Goal: Information Seeking & Learning: Check status

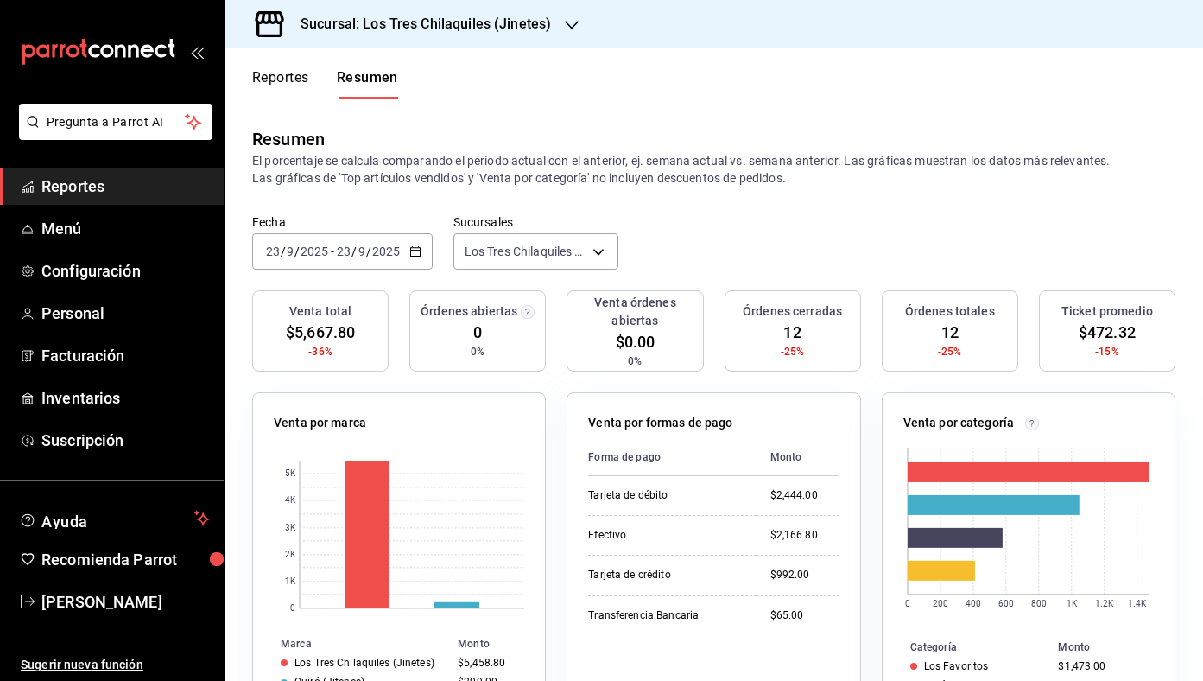
click at [282, 79] on button "Reportes" at bounding box center [280, 83] width 57 height 29
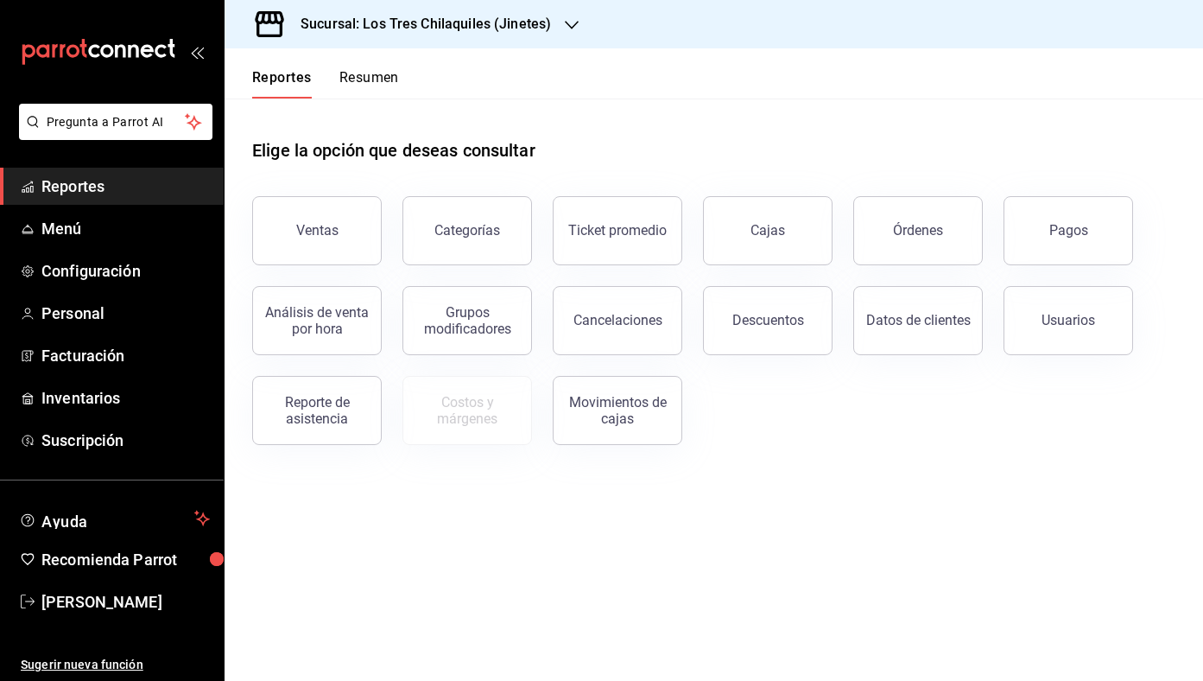
click at [357, 88] on button "Resumen" at bounding box center [369, 83] width 60 height 29
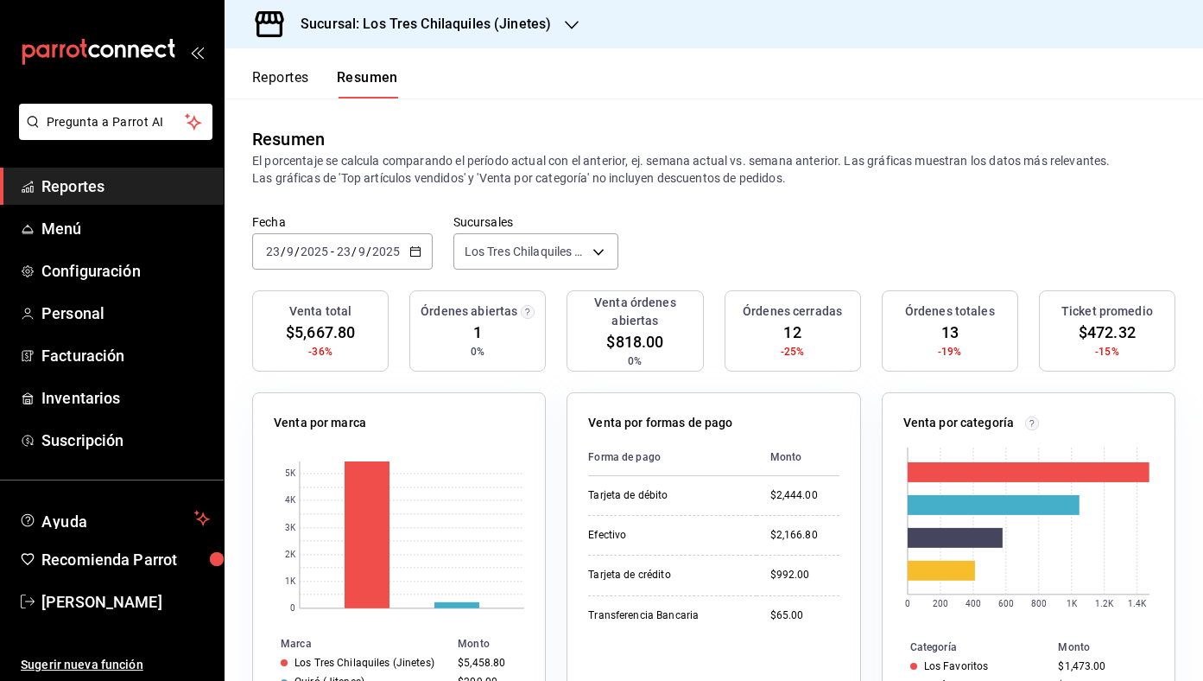
click at [294, 69] on button "Reportes" at bounding box center [280, 83] width 57 height 29
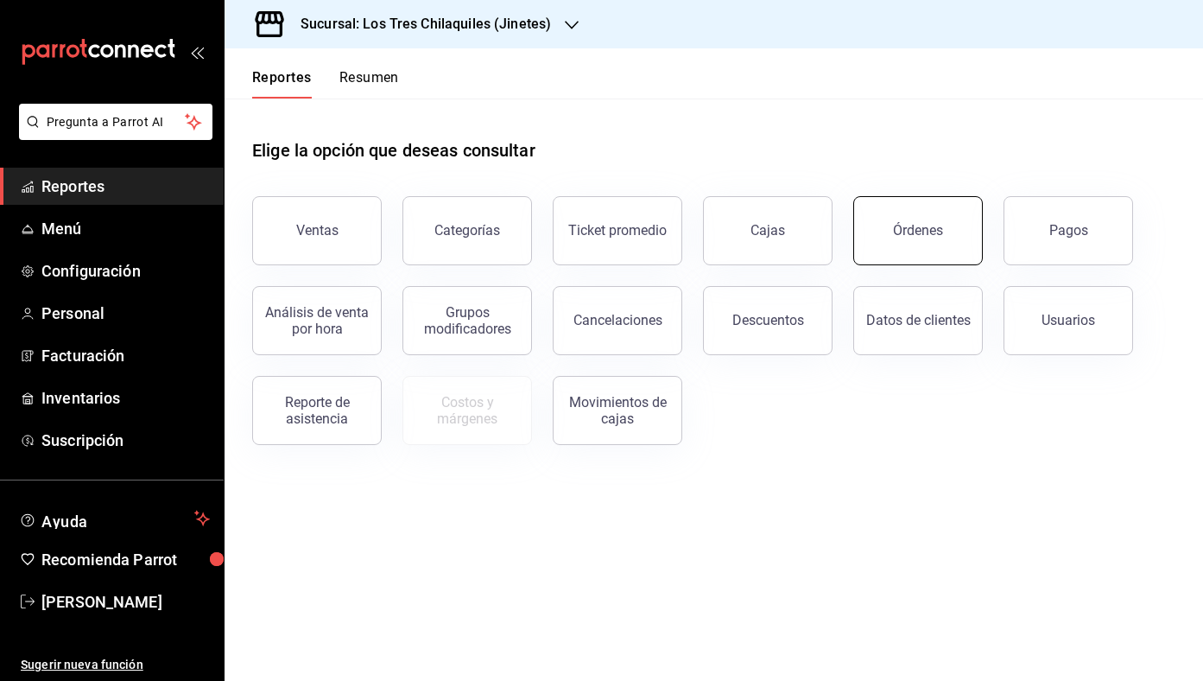
click at [973, 243] on button "Órdenes" at bounding box center [918, 230] width 130 height 69
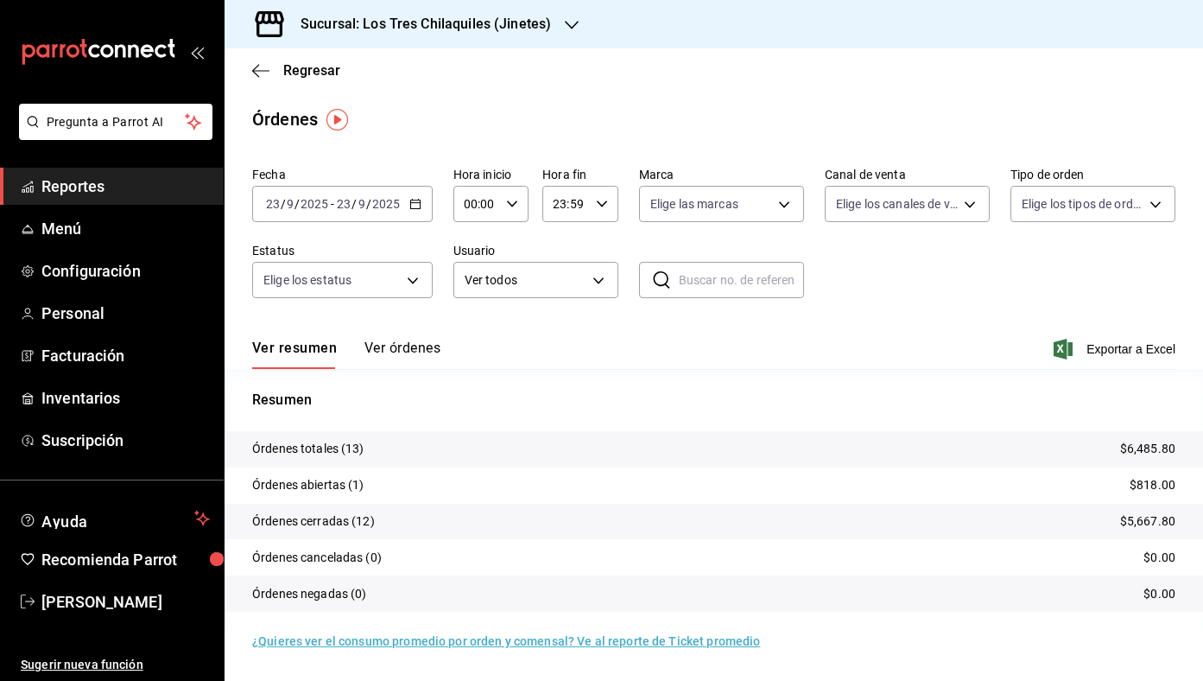
click at [432, 342] on button "Ver órdenes" at bounding box center [402, 353] width 76 height 29
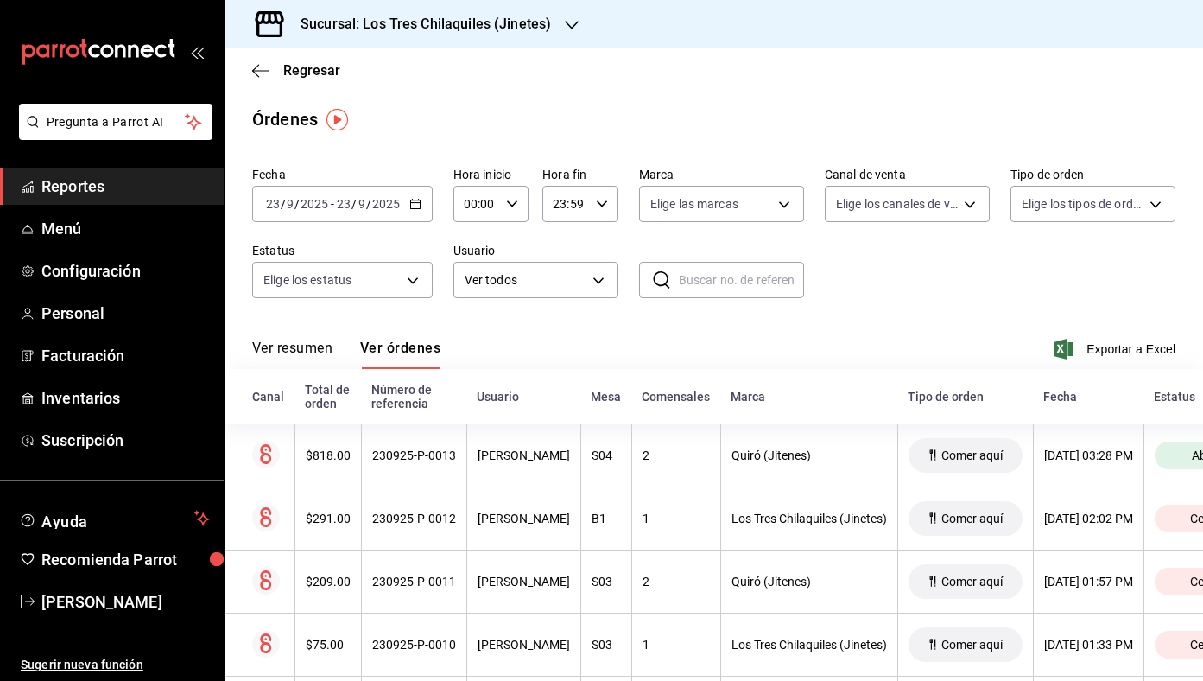
click at [440, 436] on th "230925-P-0013" at bounding box center [413, 455] width 105 height 63
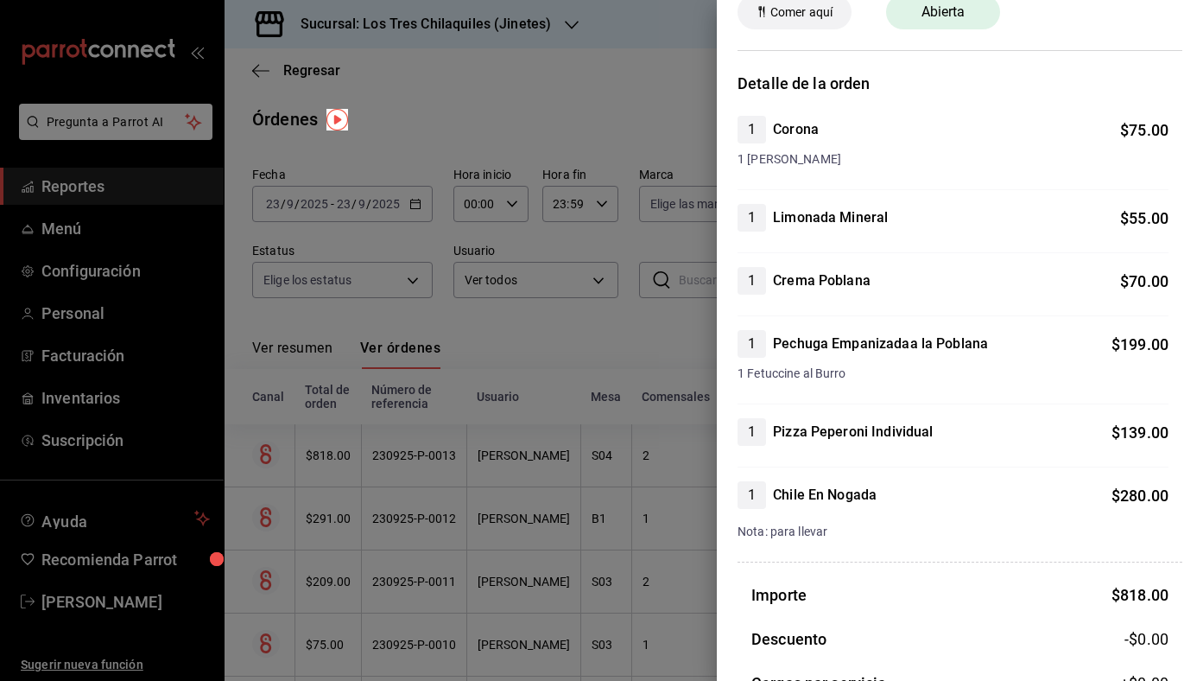
scroll to position [93, 0]
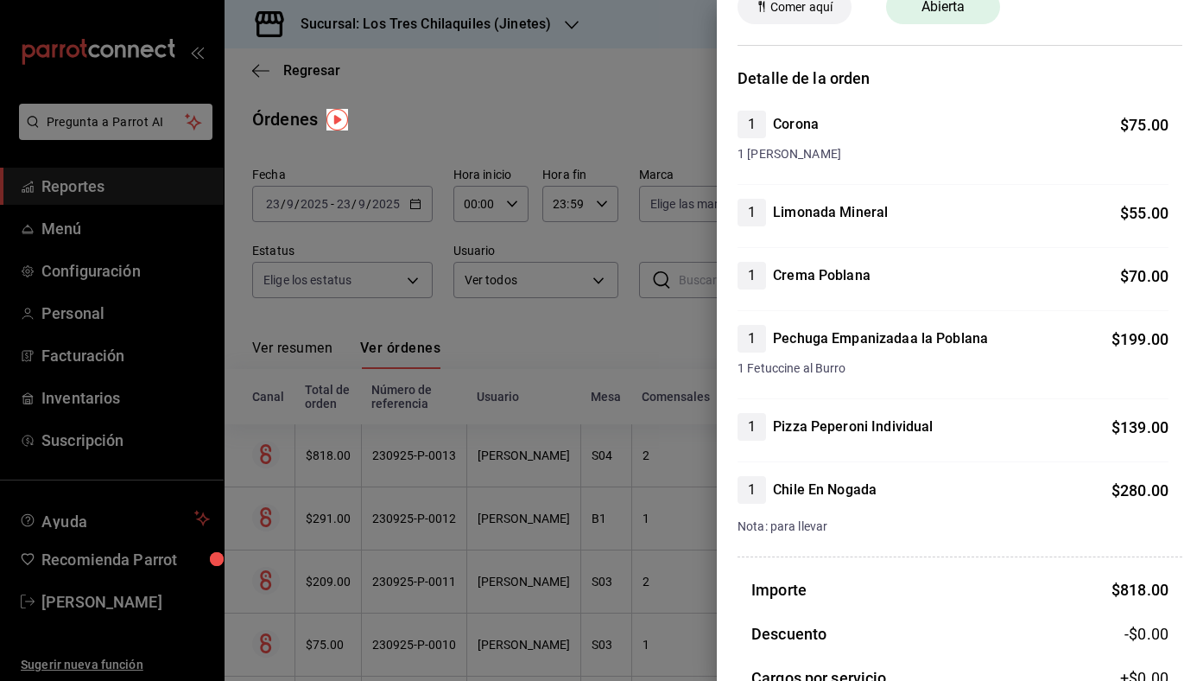
click at [388, 303] on div at bounding box center [601, 340] width 1203 height 681
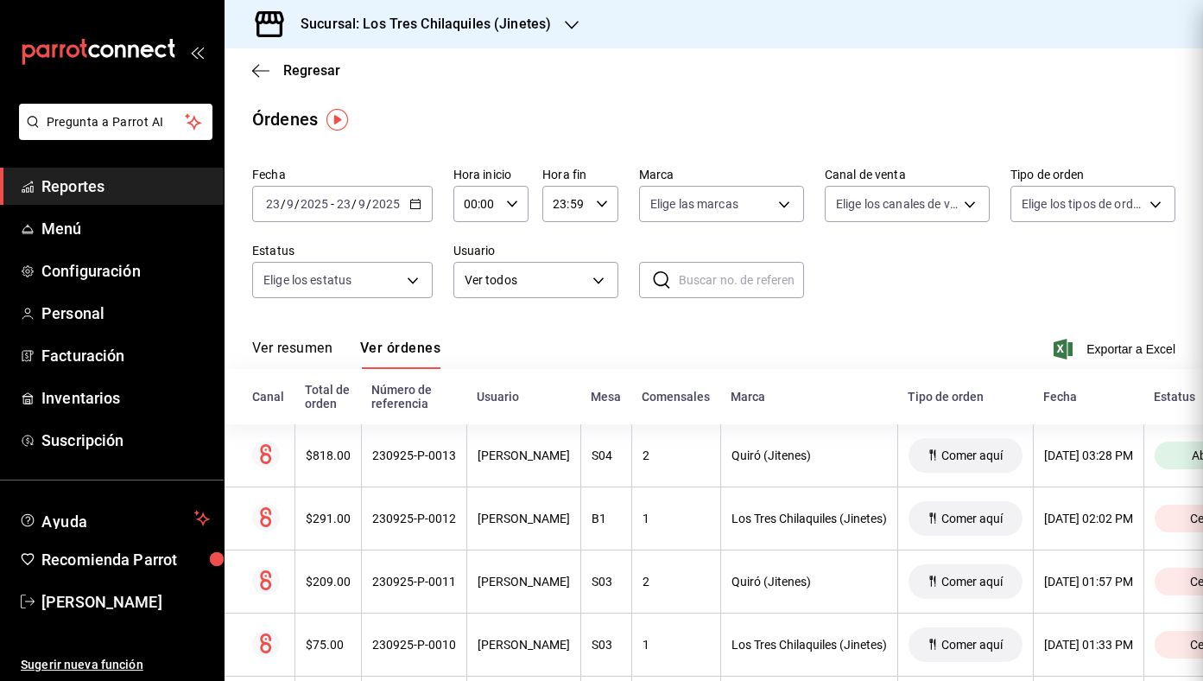
scroll to position [0, 0]
click at [311, 76] on span "Regresar" at bounding box center [311, 70] width 57 height 16
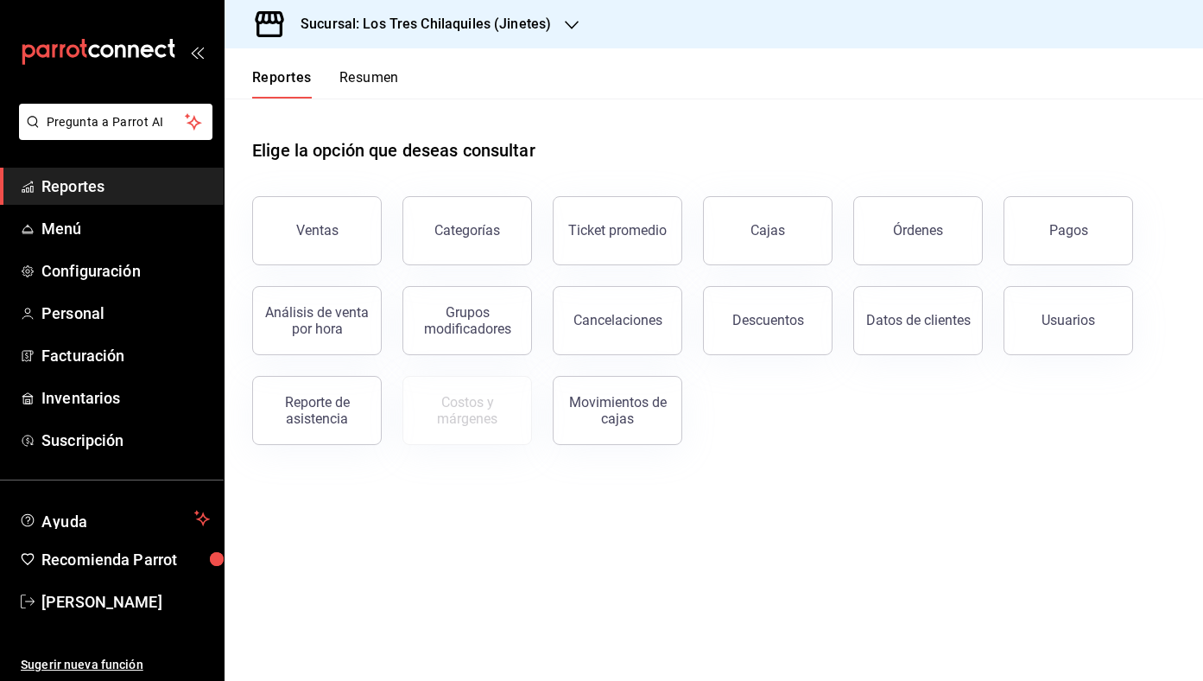
click at [361, 73] on button "Resumen" at bounding box center [369, 83] width 60 height 29
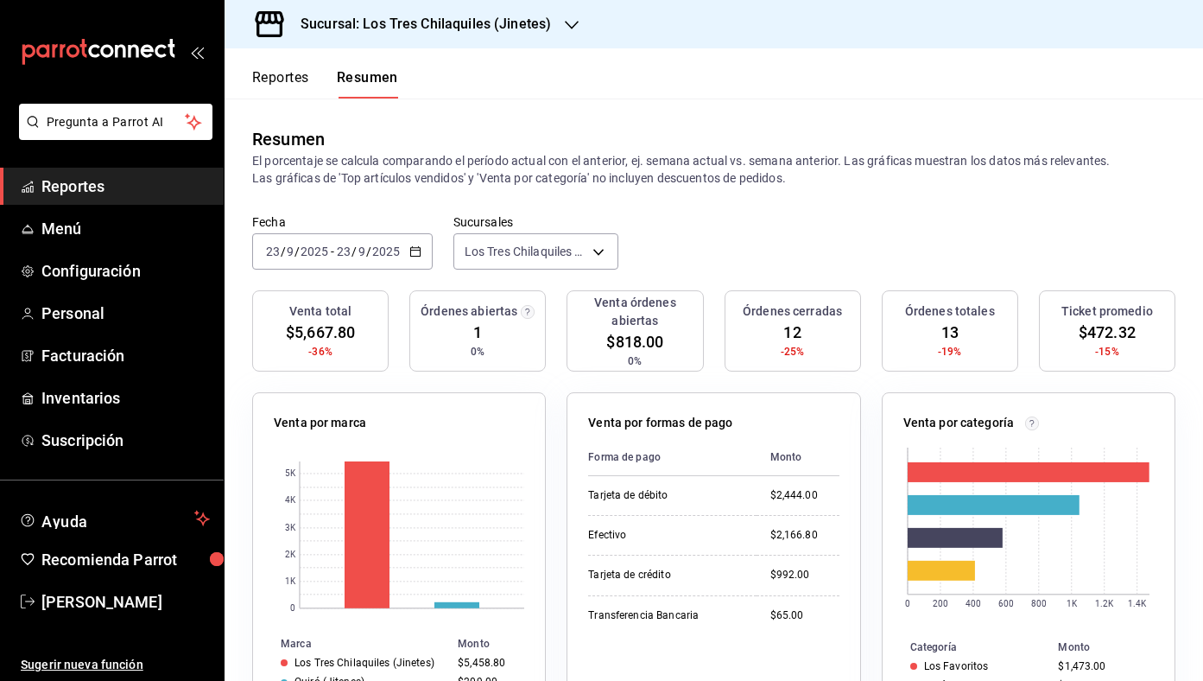
click at [288, 86] on button "Reportes" at bounding box center [280, 83] width 57 height 29
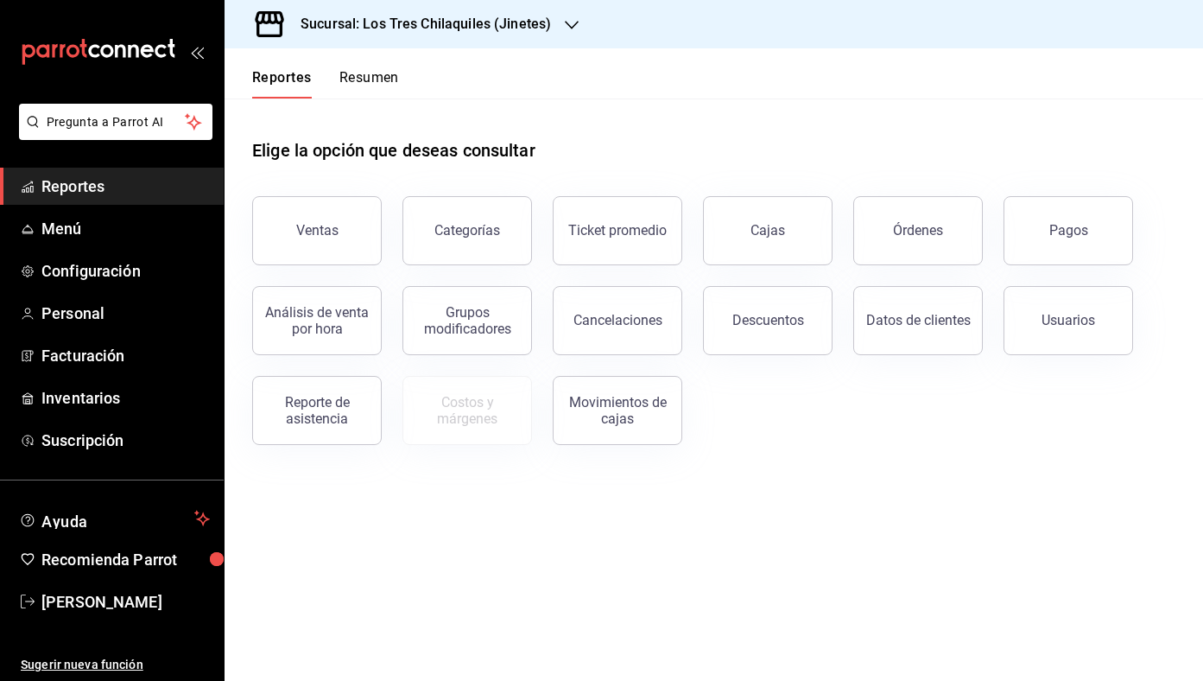
click at [385, 74] on button "Resumen" at bounding box center [369, 83] width 60 height 29
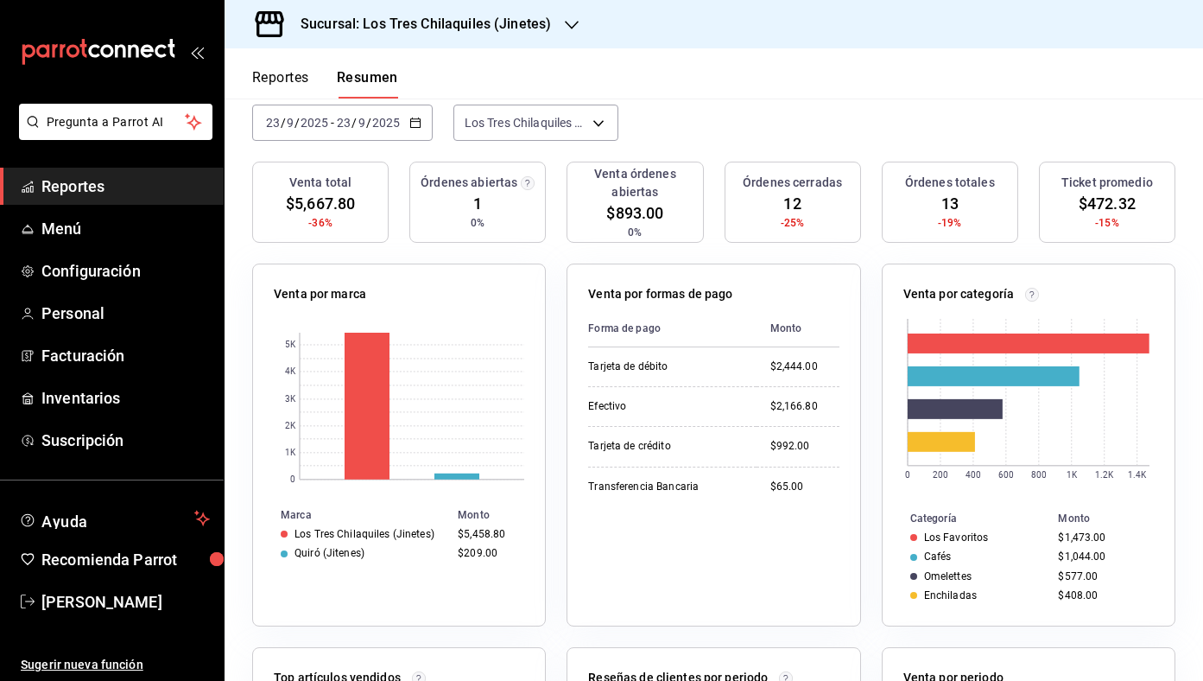
scroll to position [4, 0]
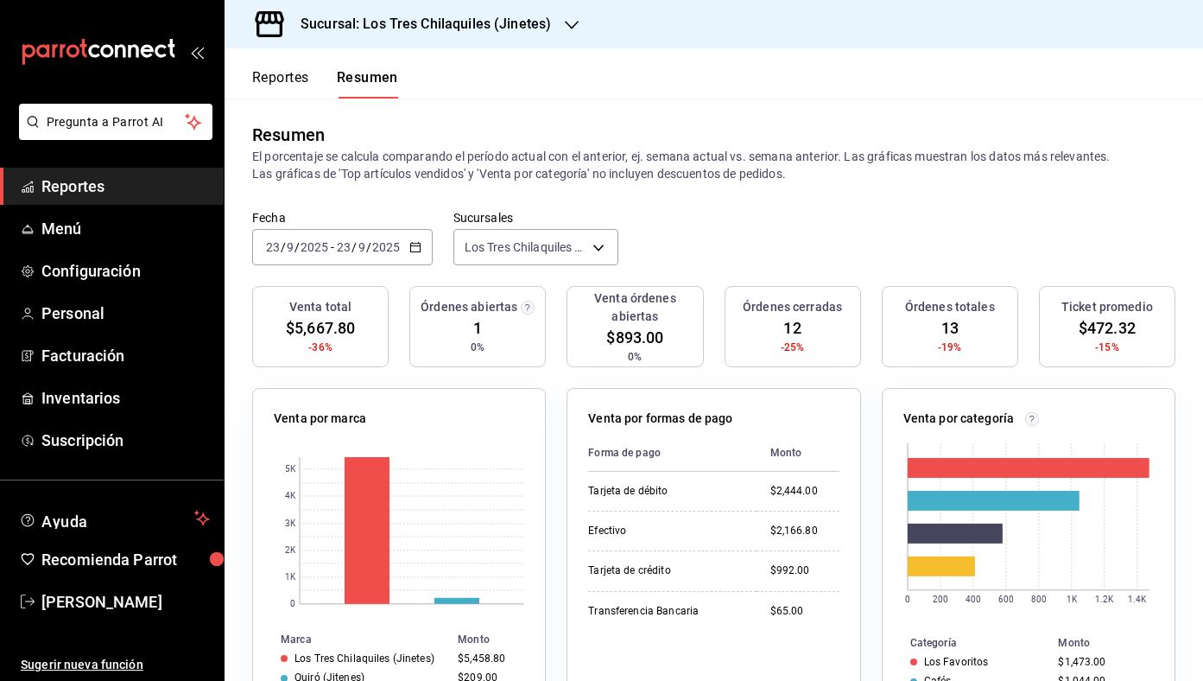
click at [291, 90] on button "Reportes" at bounding box center [280, 83] width 57 height 29
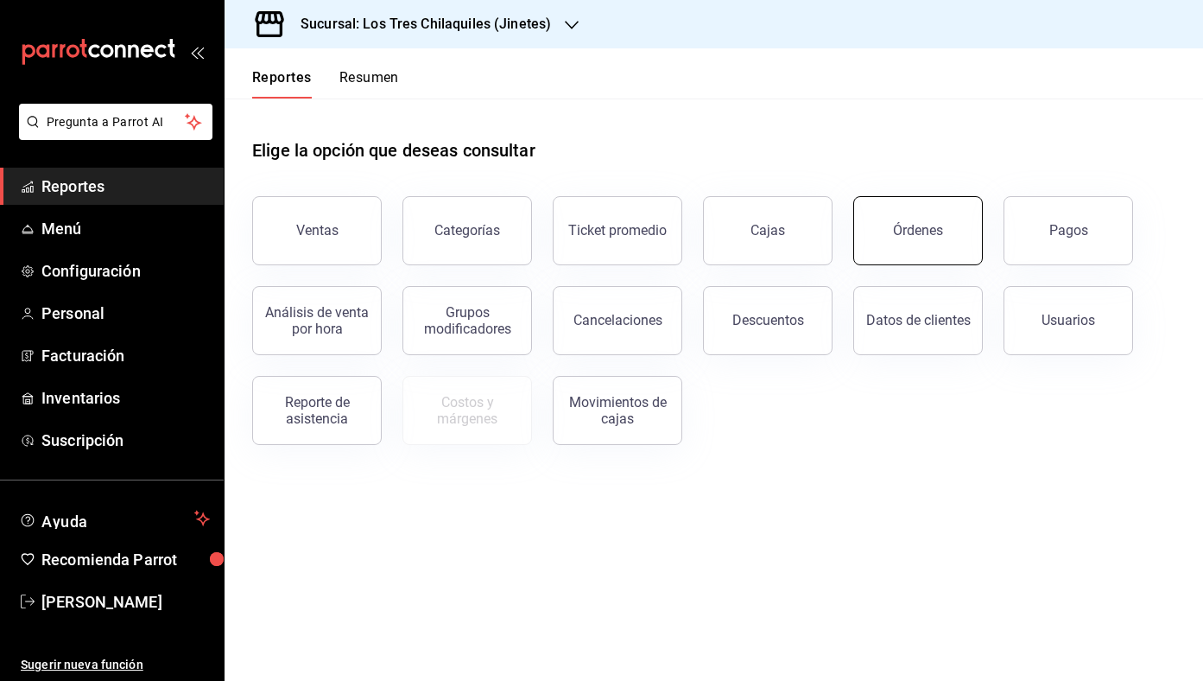
click at [940, 239] on button "Órdenes" at bounding box center [918, 230] width 130 height 69
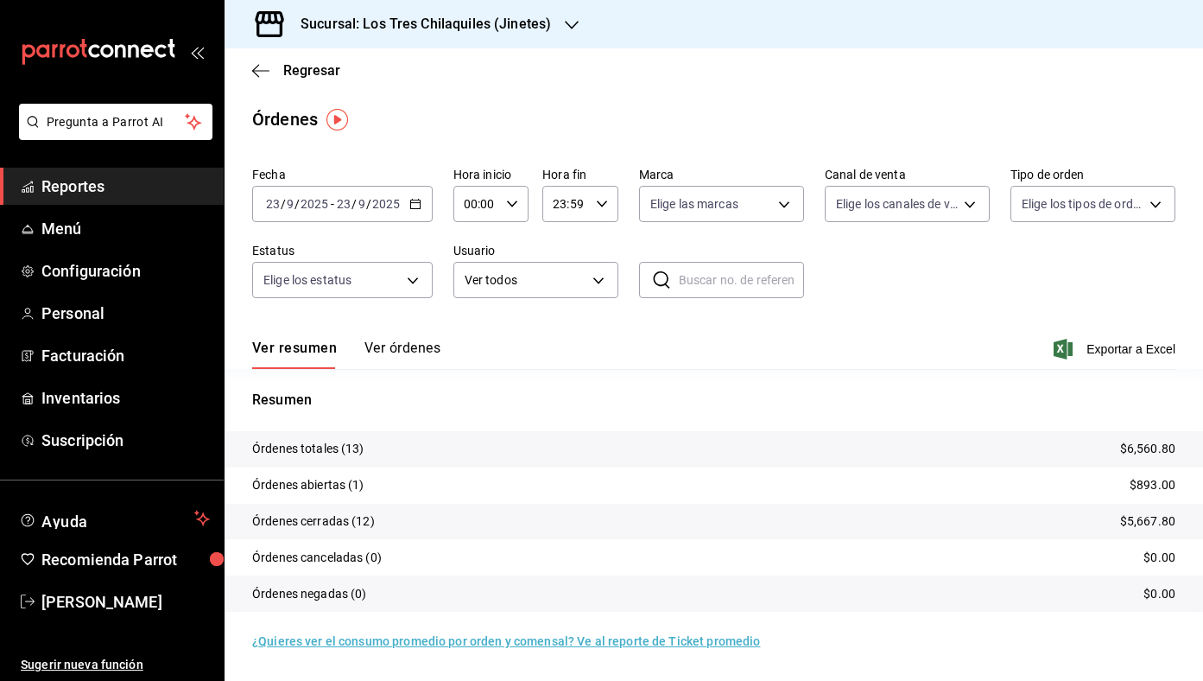
click at [415, 345] on button "Ver órdenes" at bounding box center [402, 353] width 76 height 29
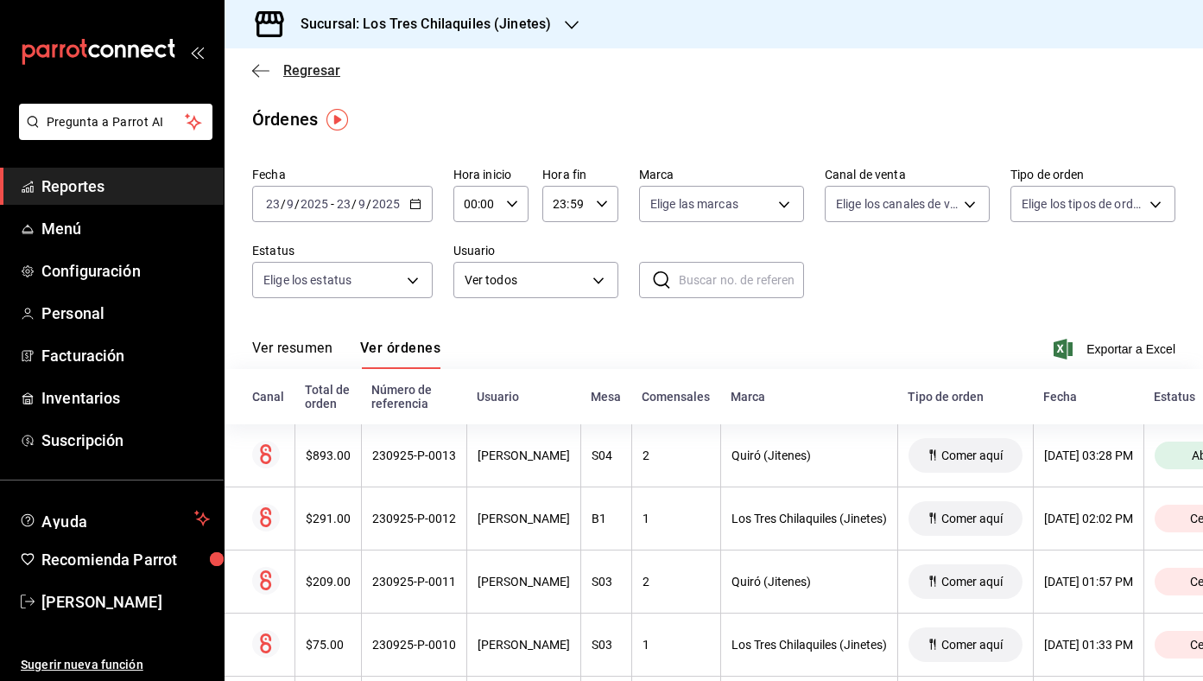
click at [319, 66] on span "Regresar" at bounding box center [311, 70] width 57 height 16
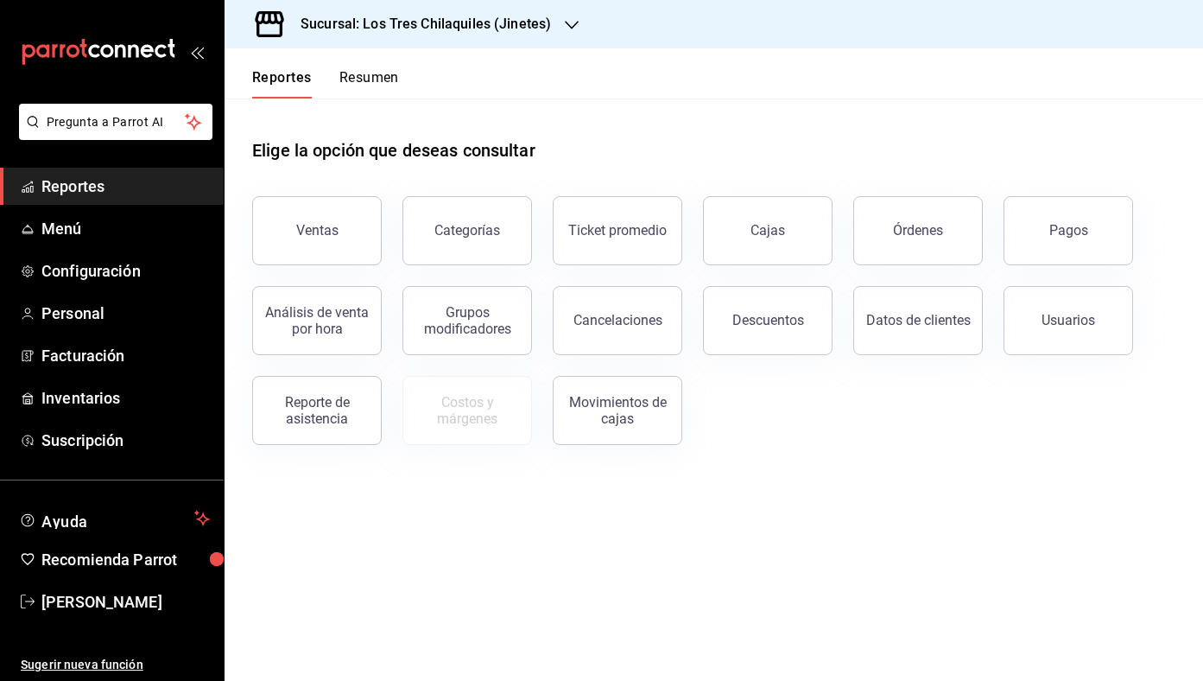
click at [338, 77] on div "Reportes Resumen" at bounding box center [325, 83] width 147 height 29
click at [363, 84] on button "Resumen" at bounding box center [369, 83] width 60 height 29
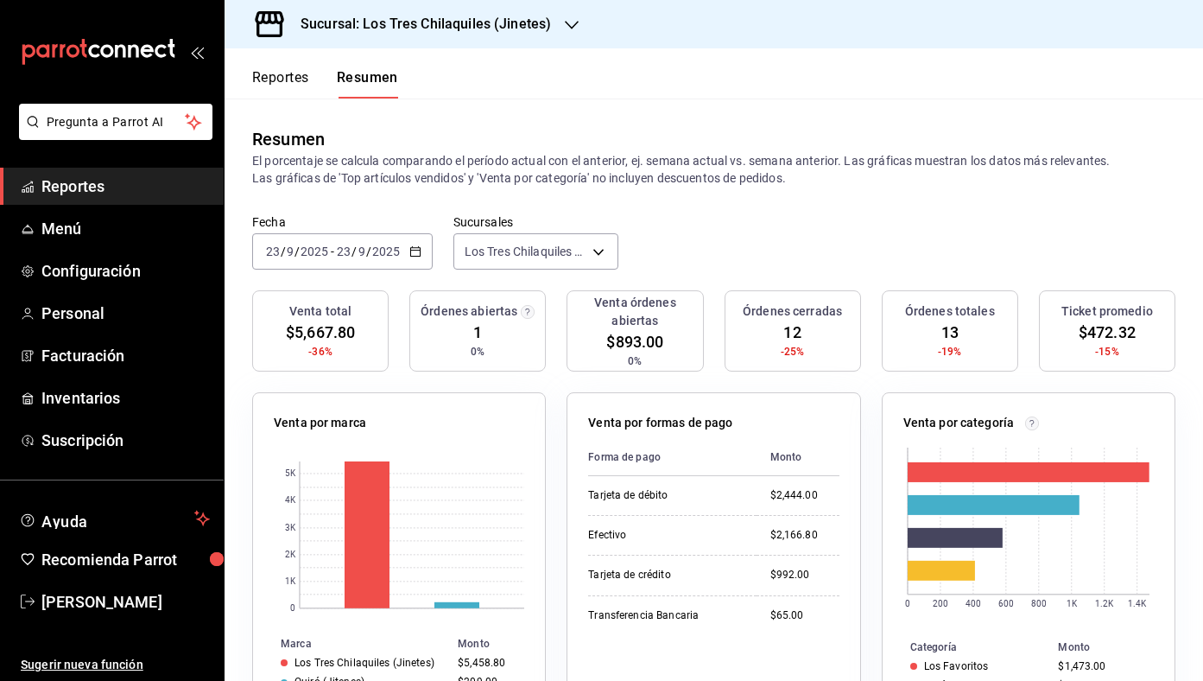
click at [285, 98] on div "Resumen El porcentaje se calcula comparando el período actual con el anterior, …" at bounding box center [714, 156] width 979 height 116
click at [282, 88] on button "Reportes" at bounding box center [280, 83] width 57 height 29
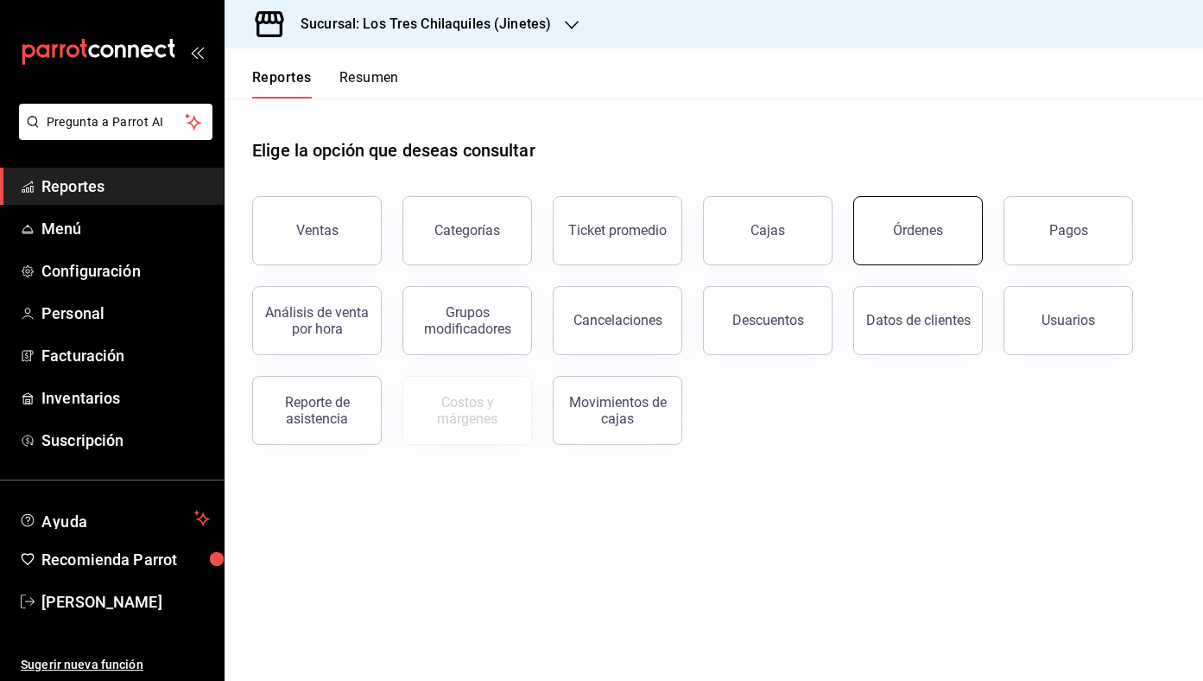
click at [871, 238] on button "Órdenes" at bounding box center [918, 230] width 130 height 69
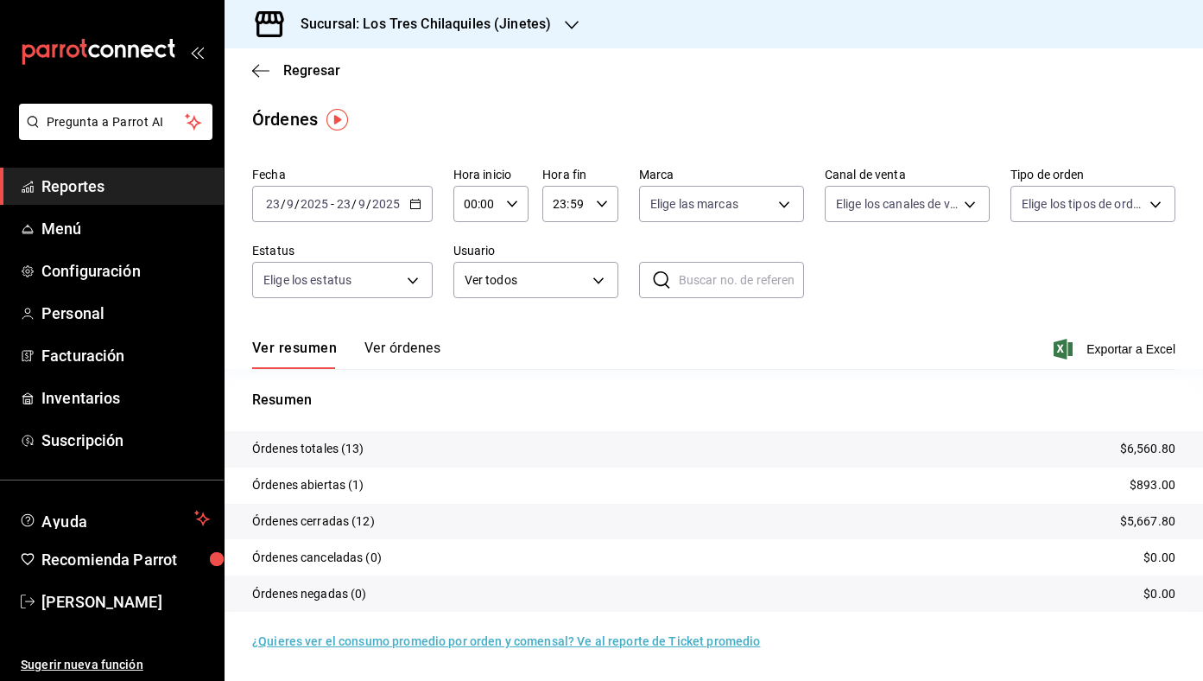
click at [385, 355] on button "Ver órdenes" at bounding box center [402, 353] width 76 height 29
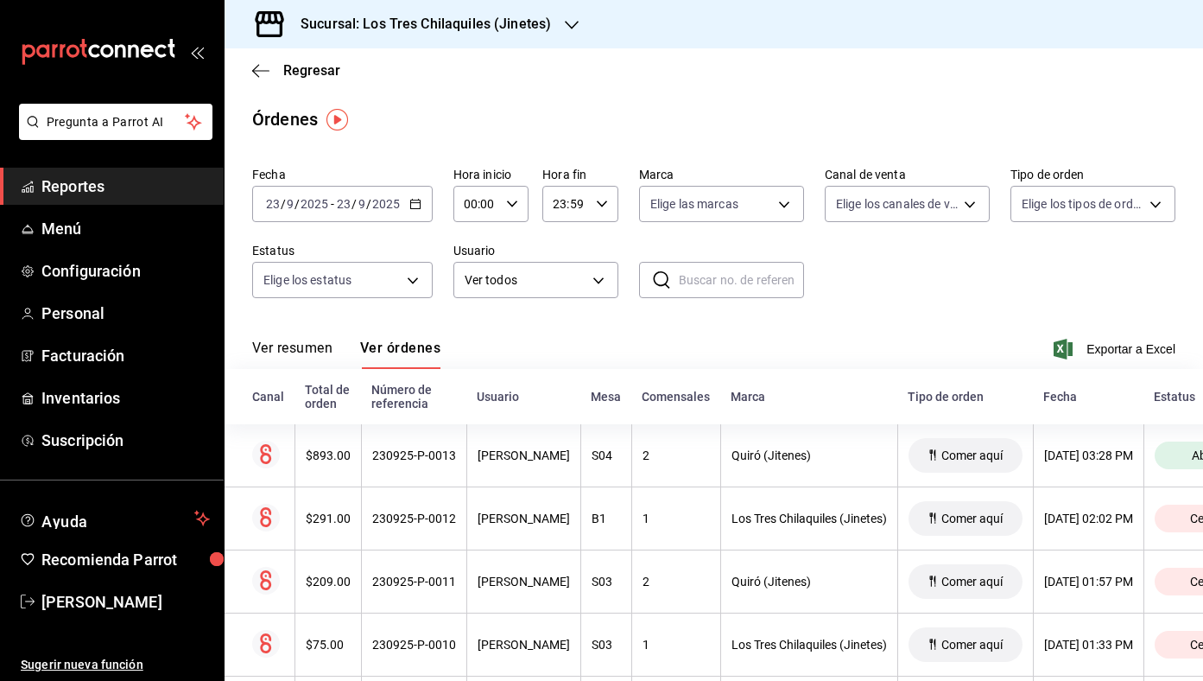
click at [308, 59] on div "Regresar" at bounding box center [714, 70] width 979 height 44
click at [309, 63] on span "Regresar" at bounding box center [311, 70] width 57 height 16
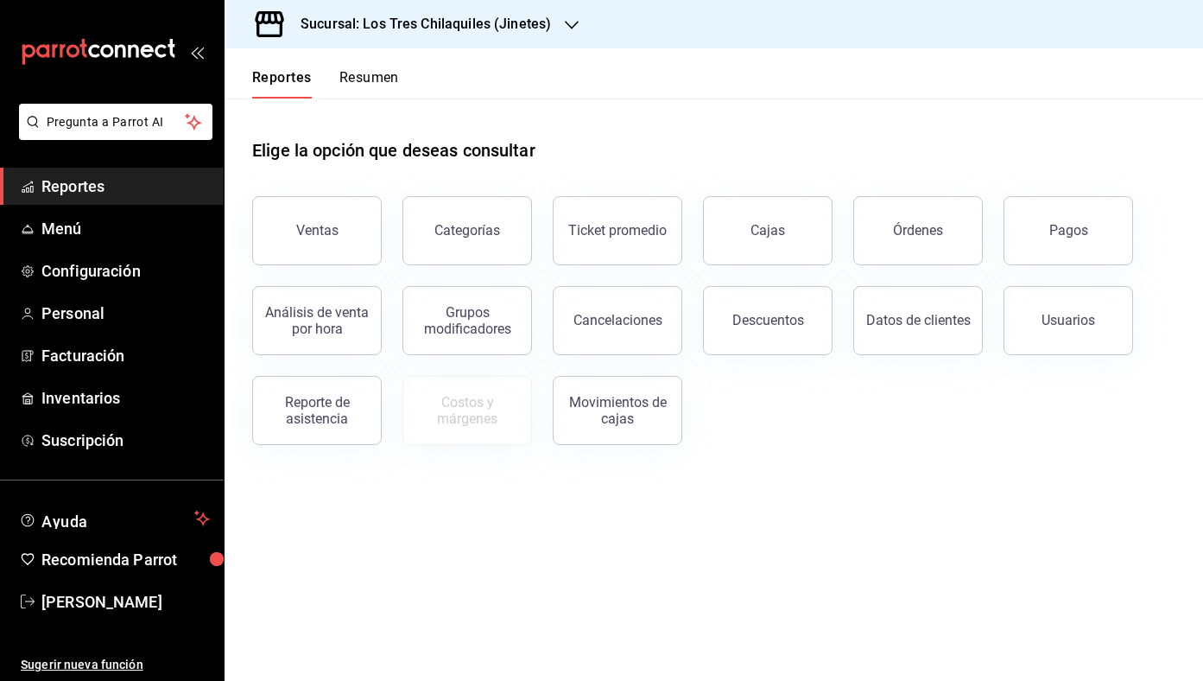
click at [341, 79] on button "Resumen" at bounding box center [369, 83] width 60 height 29
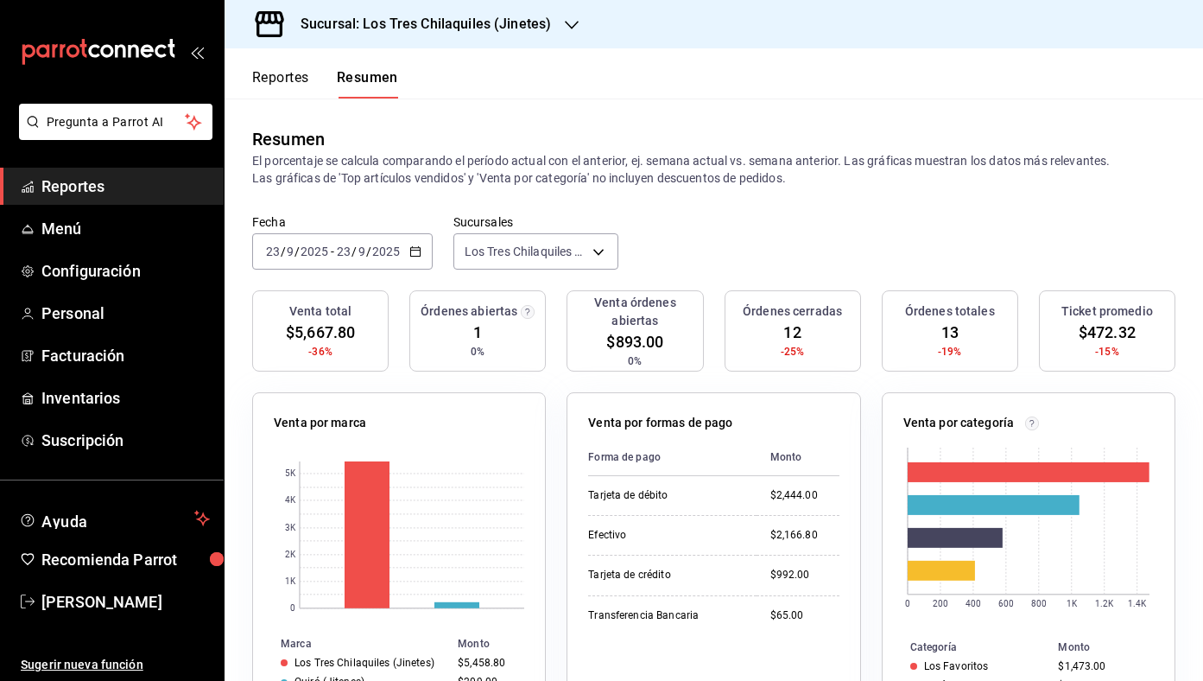
click at [294, 81] on button "Reportes" at bounding box center [280, 83] width 57 height 29
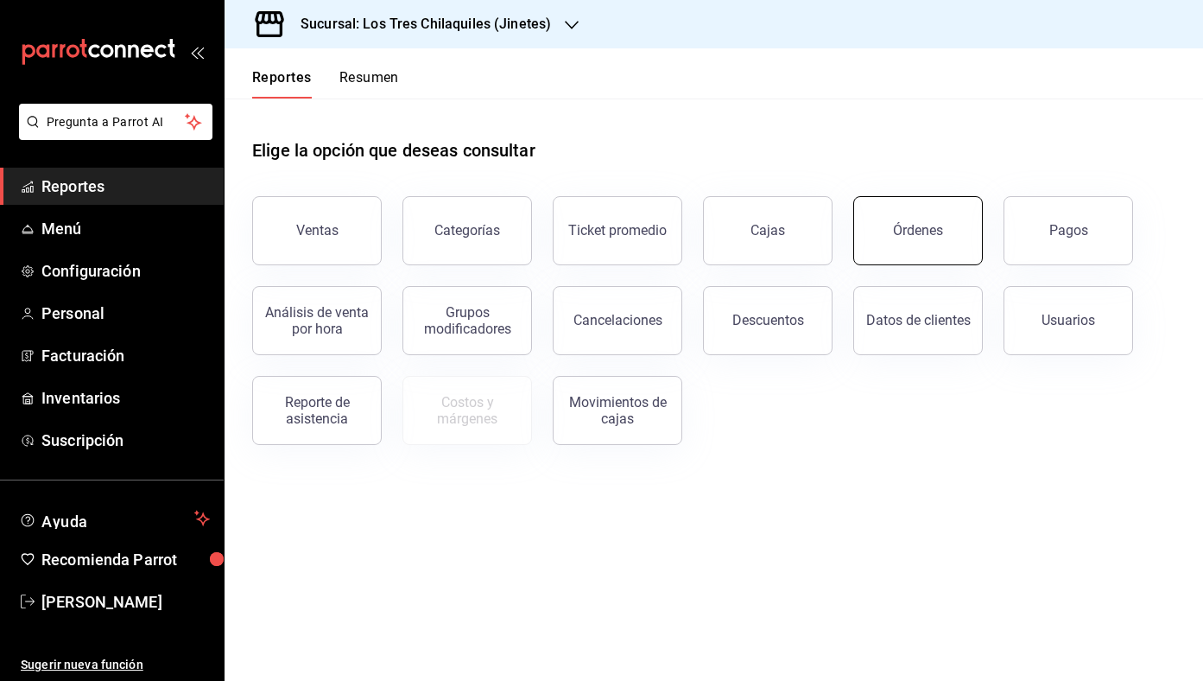
click at [930, 235] on div "Órdenes" at bounding box center [918, 230] width 50 height 16
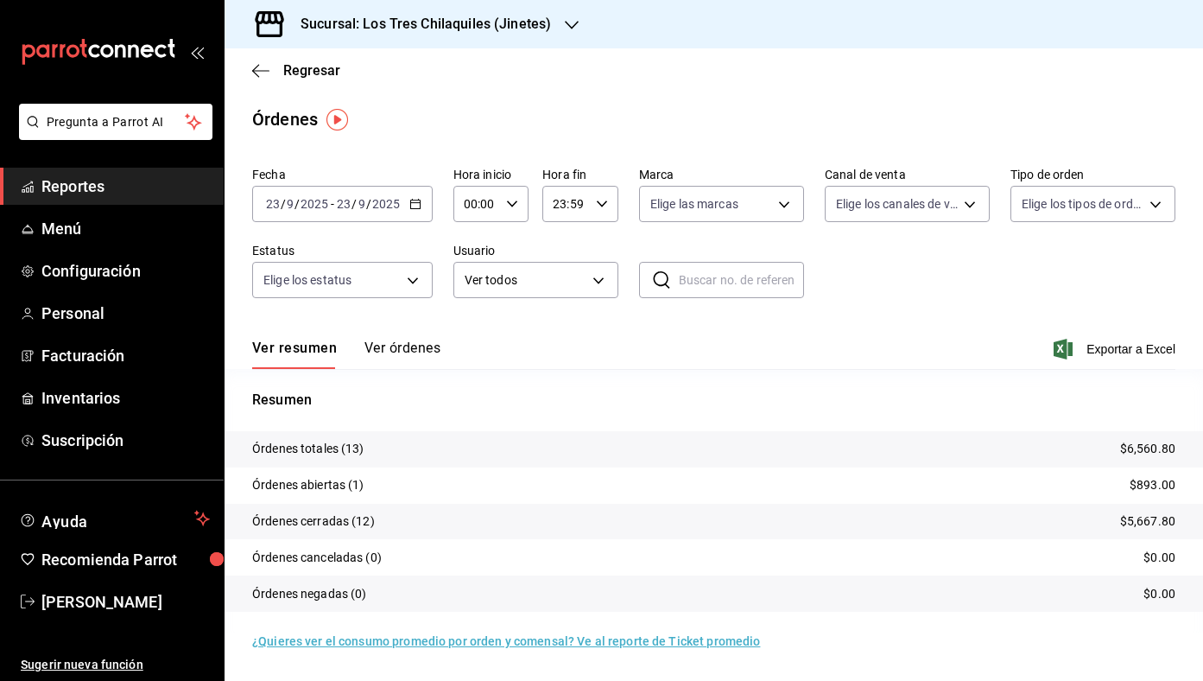
click at [1198, 456] on tr "Órdenes totales (13) $6,560.80" at bounding box center [714, 449] width 979 height 36
click at [326, 67] on span "Regresar" at bounding box center [311, 70] width 57 height 16
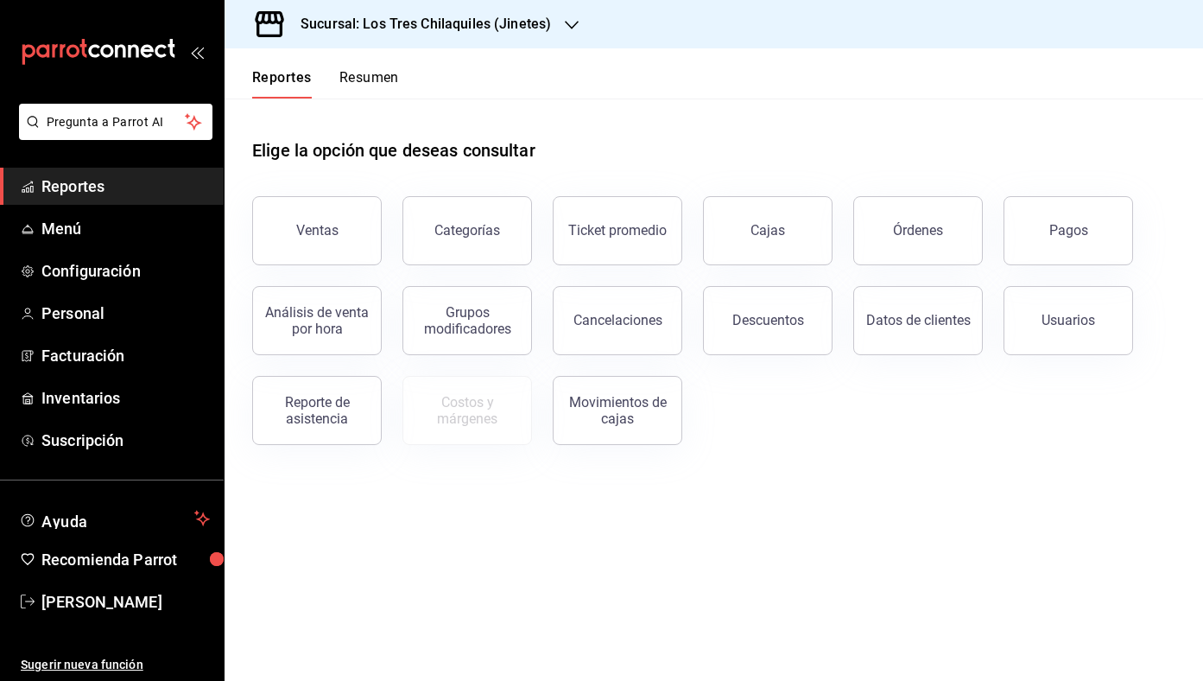
click at [379, 67] on div "Reportes Resumen" at bounding box center [312, 73] width 174 height 50
click at [368, 76] on button "Resumen" at bounding box center [369, 83] width 60 height 29
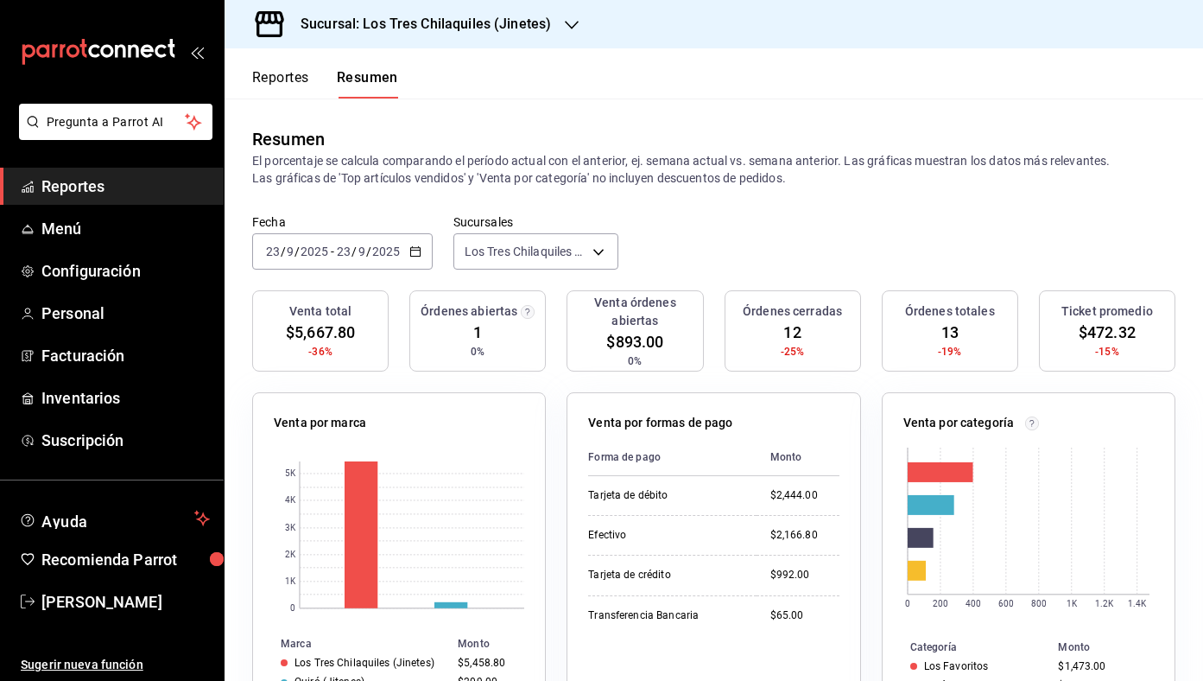
click at [430, 253] on div "[DATE] [DATE] - [DATE] [DATE]" at bounding box center [342, 251] width 181 height 36
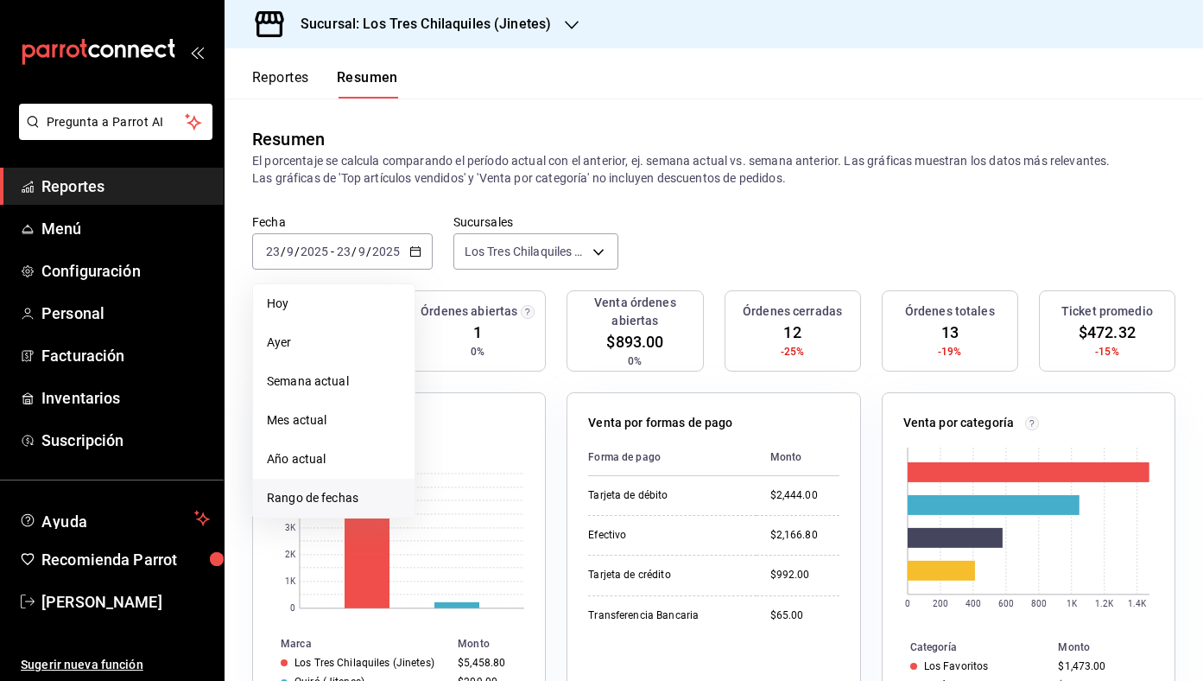
click at [374, 497] on span "Rango de fechas" at bounding box center [334, 498] width 134 height 18
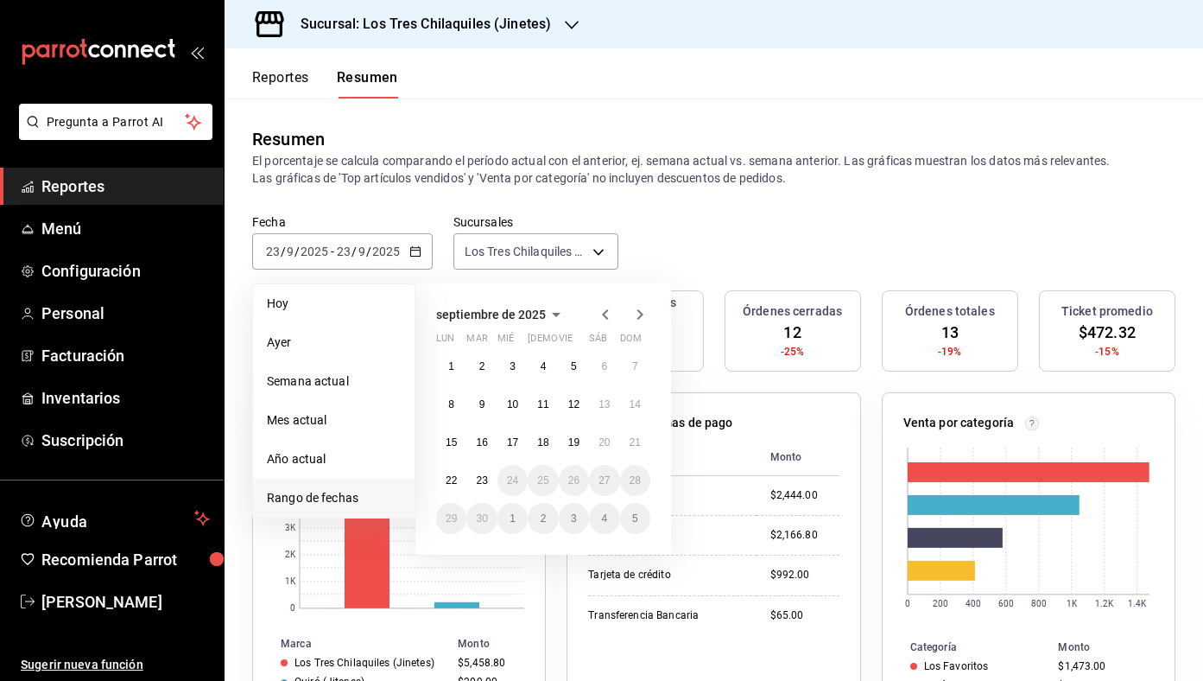
click at [547, 317] on icon "button" at bounding box center [556, 314] width 21 height 21
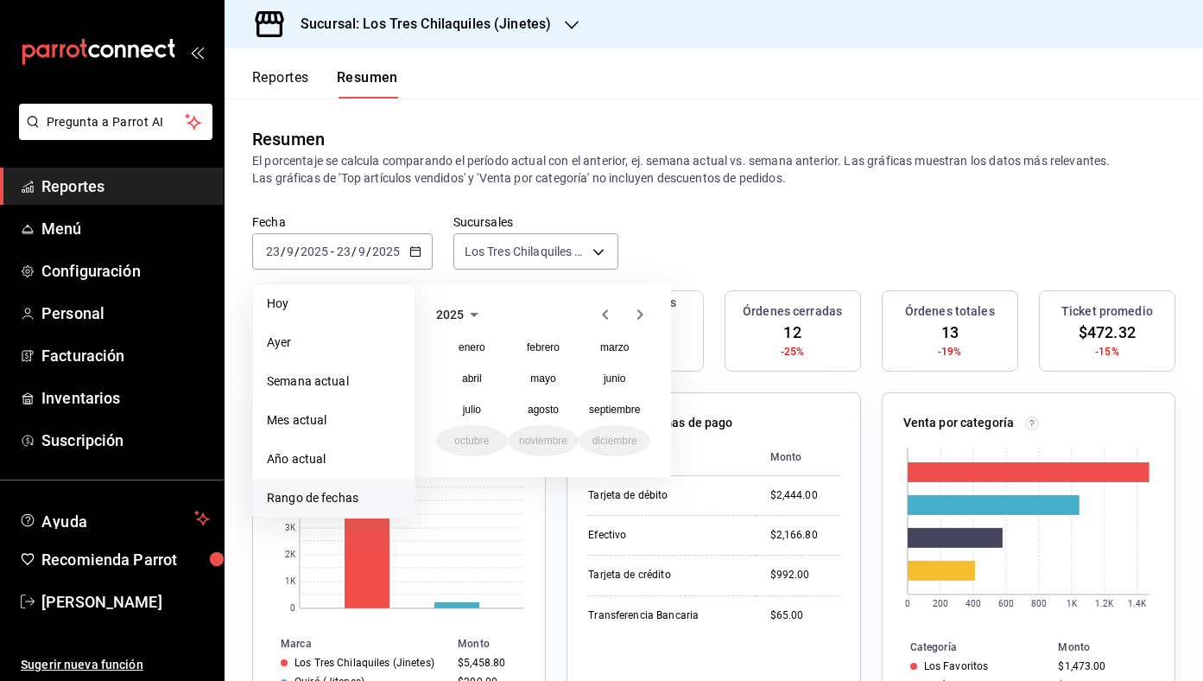
click at [465, 314] on icon "button" at bounding box center [474, 314] width 21 height 21
click at [479, 383] on button "2024" at bounding box center [472, 378] width 72 height 31
click at [605, 435] on abbr "diciembre" at bounding box center [615, 440] width 45 height 12
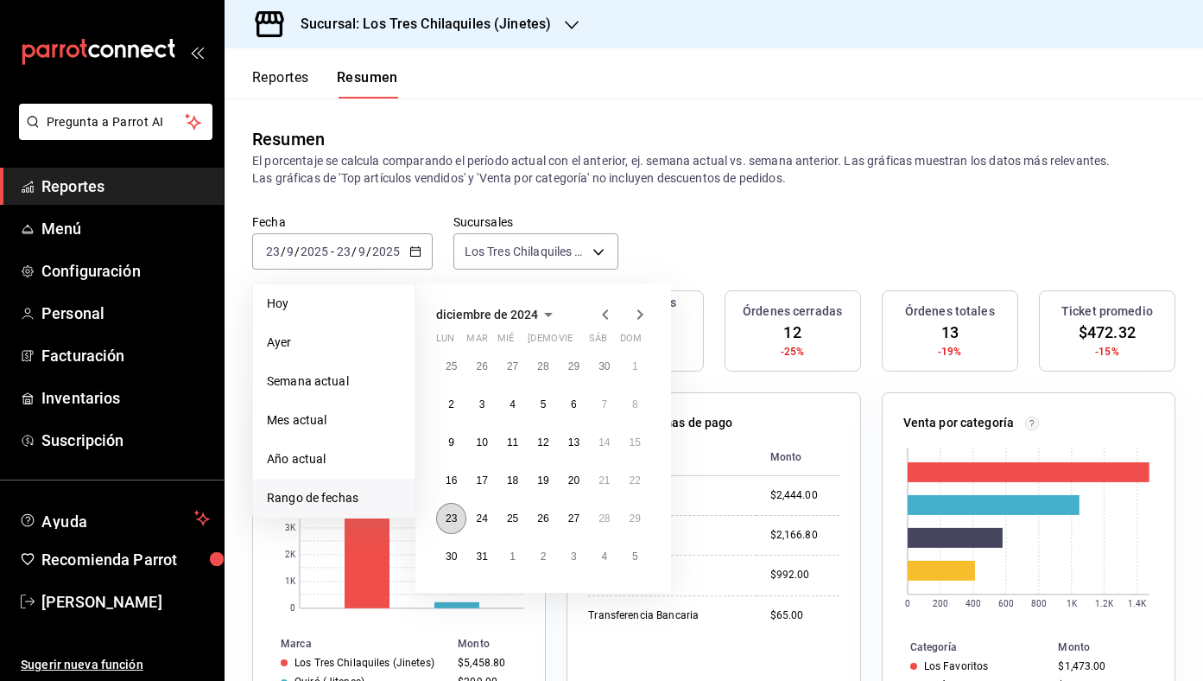
click at [461, 522] on button "23" at bounding box center [451, 518] width 30 height 31
click at [637, 546] on button "5" at bounding box center [635, 556] width 30 height 31
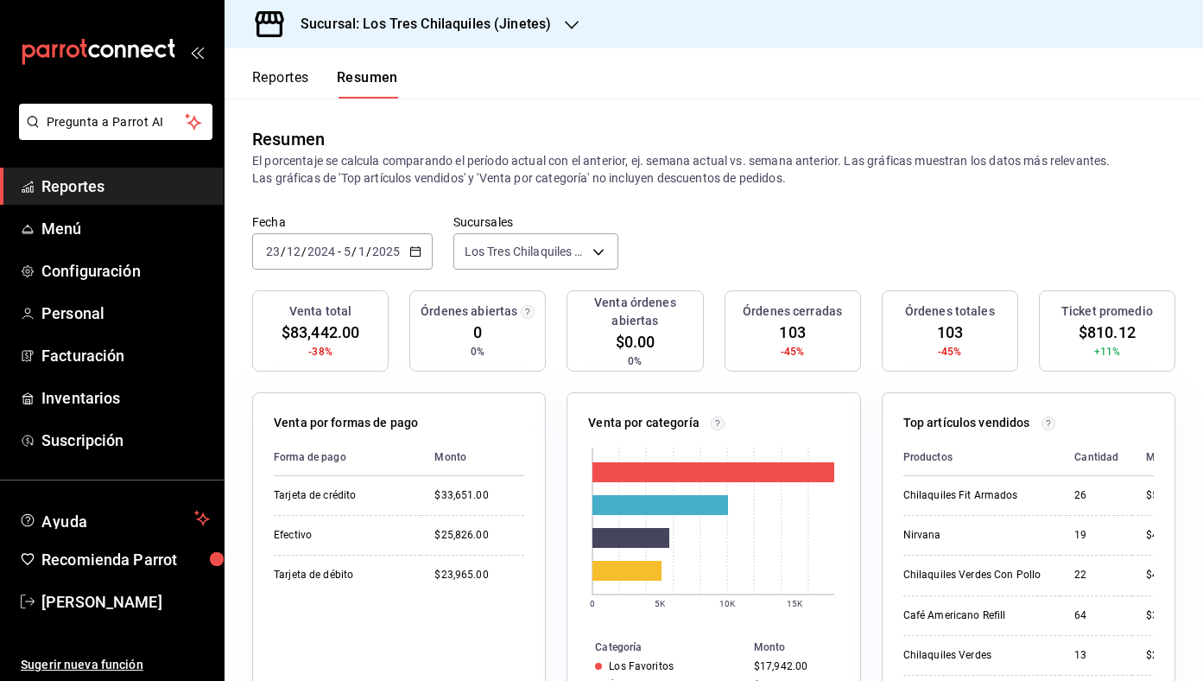
click at [427, 254] on div "[DATE] [DATE] - [DATE] [DATE]" at bounding box center [342, 251] width 181 height 36
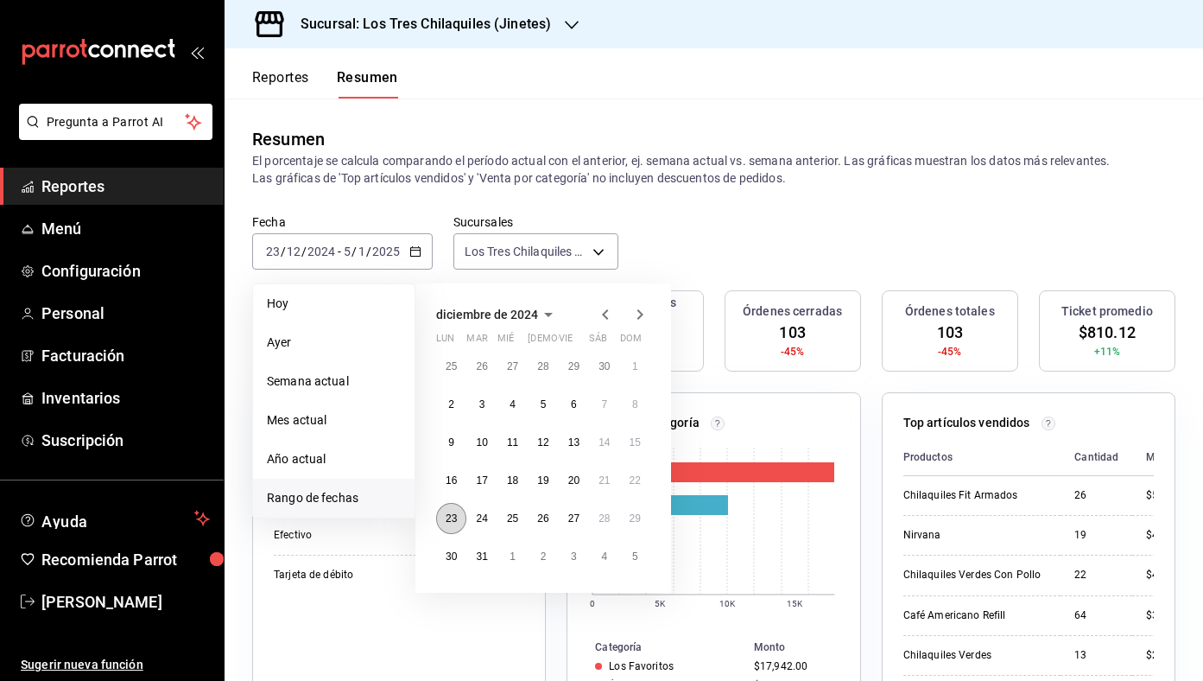
click at [454, 515] on abbr "23" at bounding box center [451, 518] width 11 height 12
click at [643, 560] on button "5" at bounding box center [635, 556] width 30 height 31
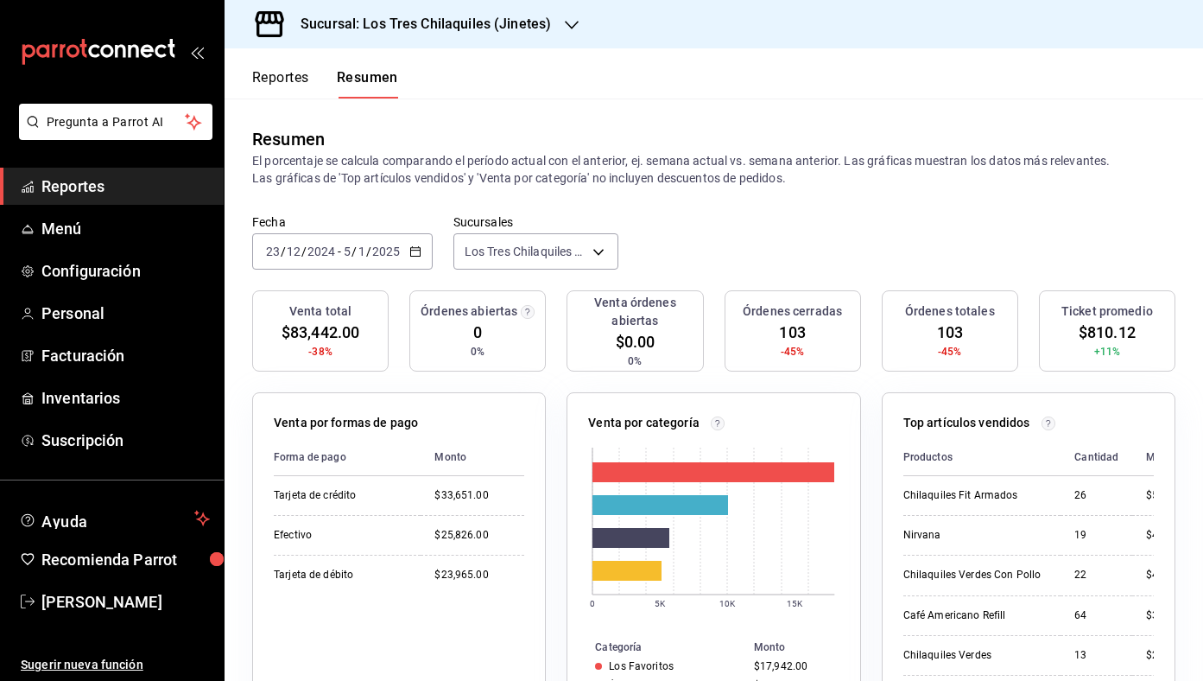
click at [430, 244] on div "[DATE] [DATE] - [DATE] [DATE]" at bounding box center [342, 251] width 181 height 36
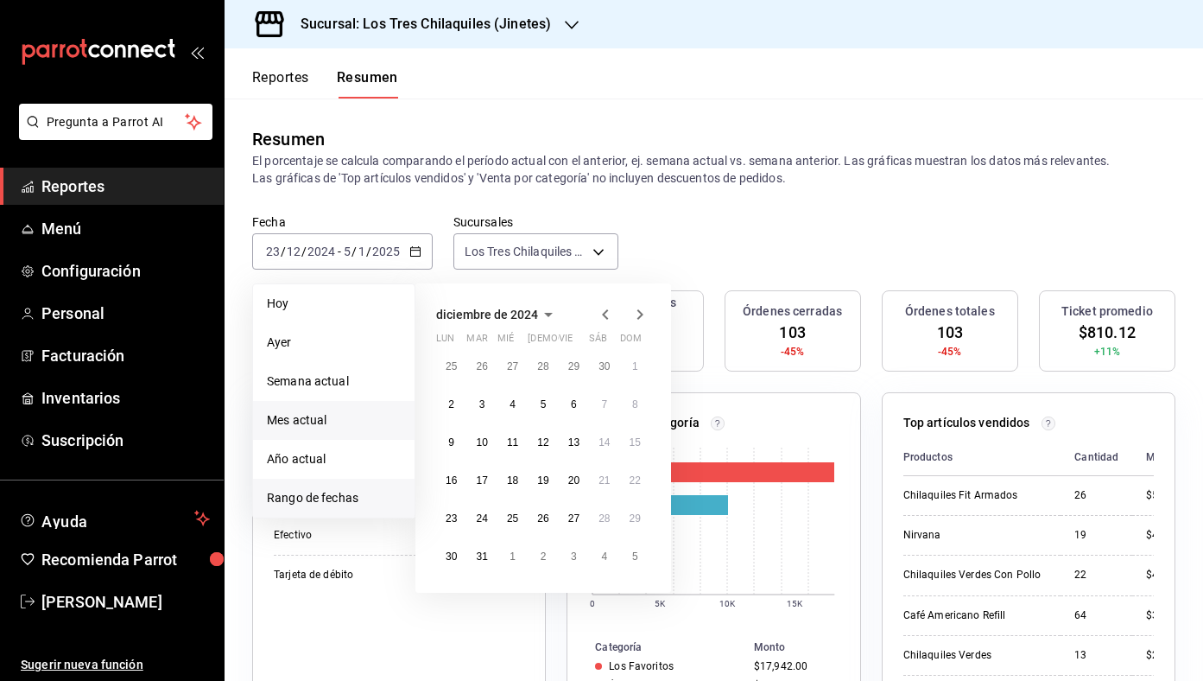
click at [386, 438] on li "Mes actual" at bounding box center [334, 420] width 162 height 39
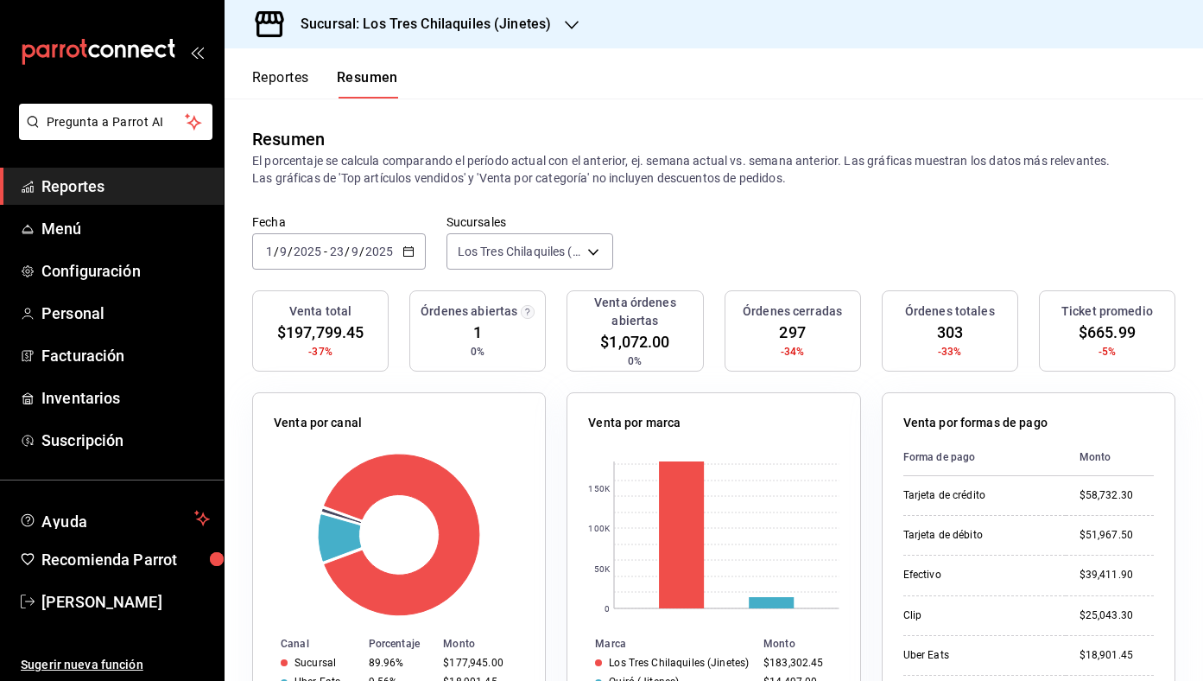
click at [413, 244] on div "[DATE] [DATE] - [DATE] [DATE]" at bounding box center [339, 251] width 174 height 36
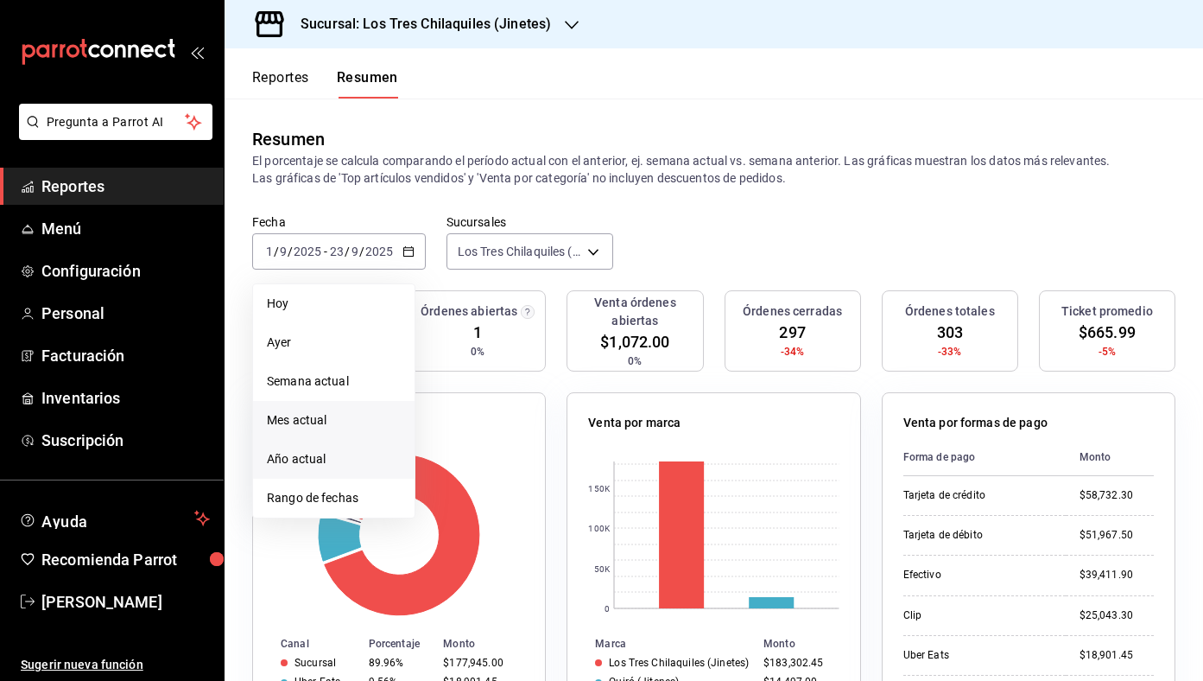
click at [335, 459] on span "Año actual" at bounding box center [334, 459] width 134 height 18
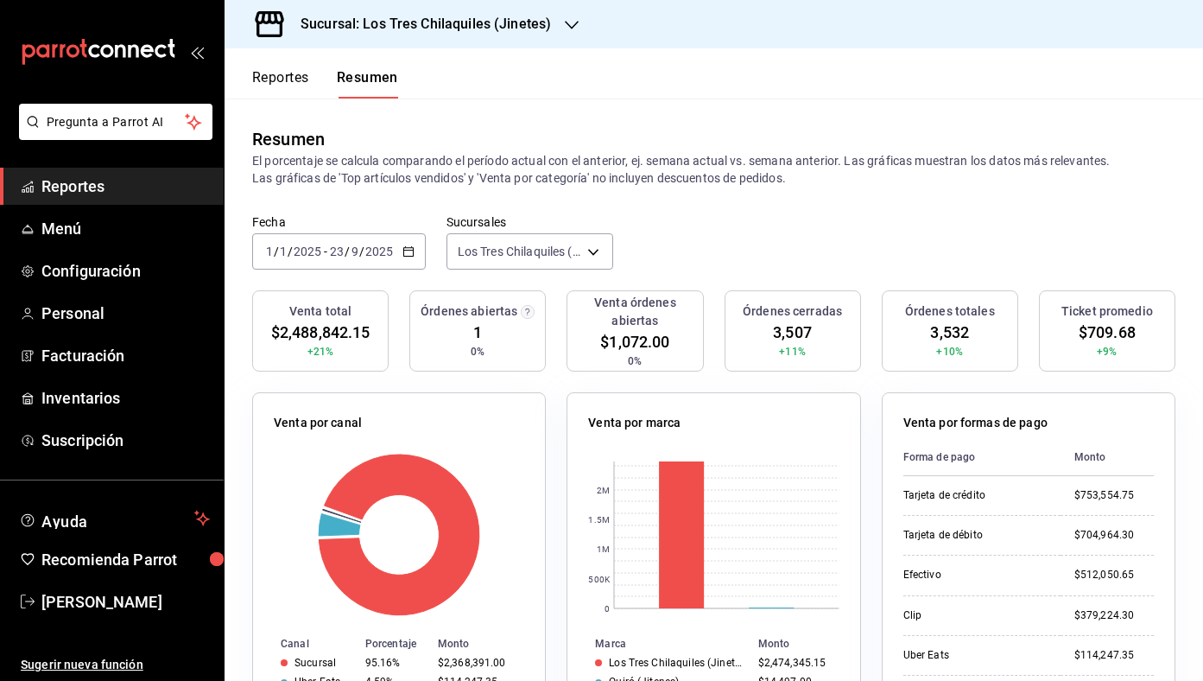
click at [286, 80] on button "Reportes" at bounding box center [280, 83] width 57 height 29
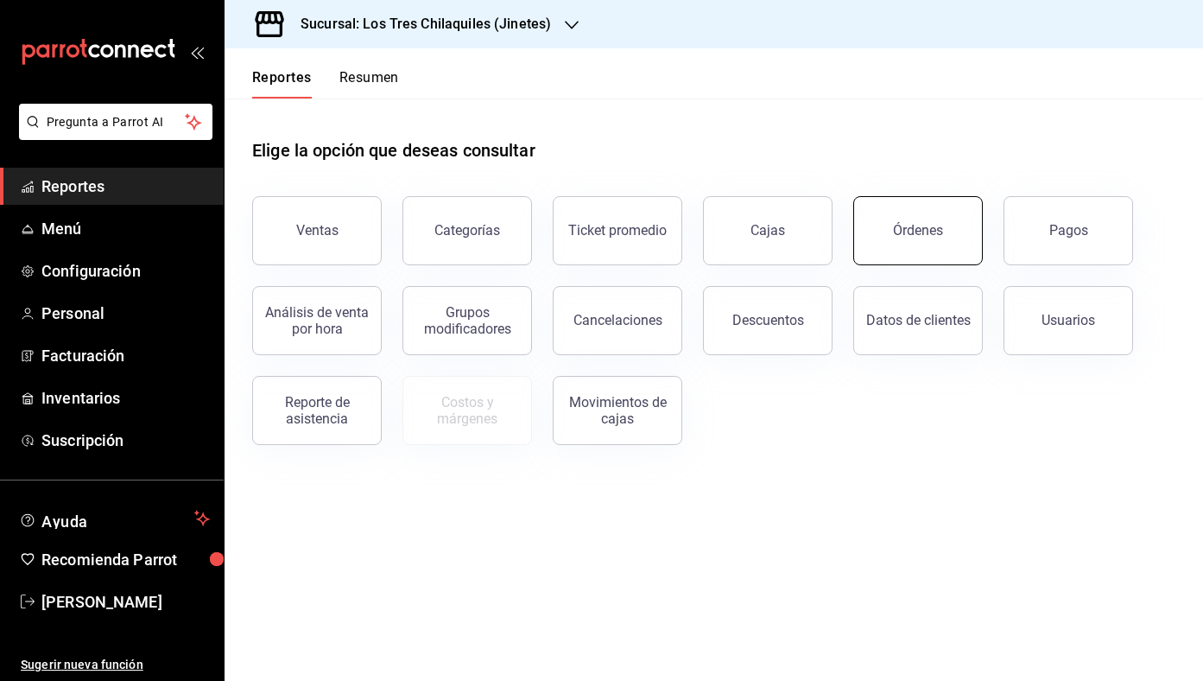
click at [930, 249] on button "Órdenes" at bounding box center [918, 230] width 130 height 69
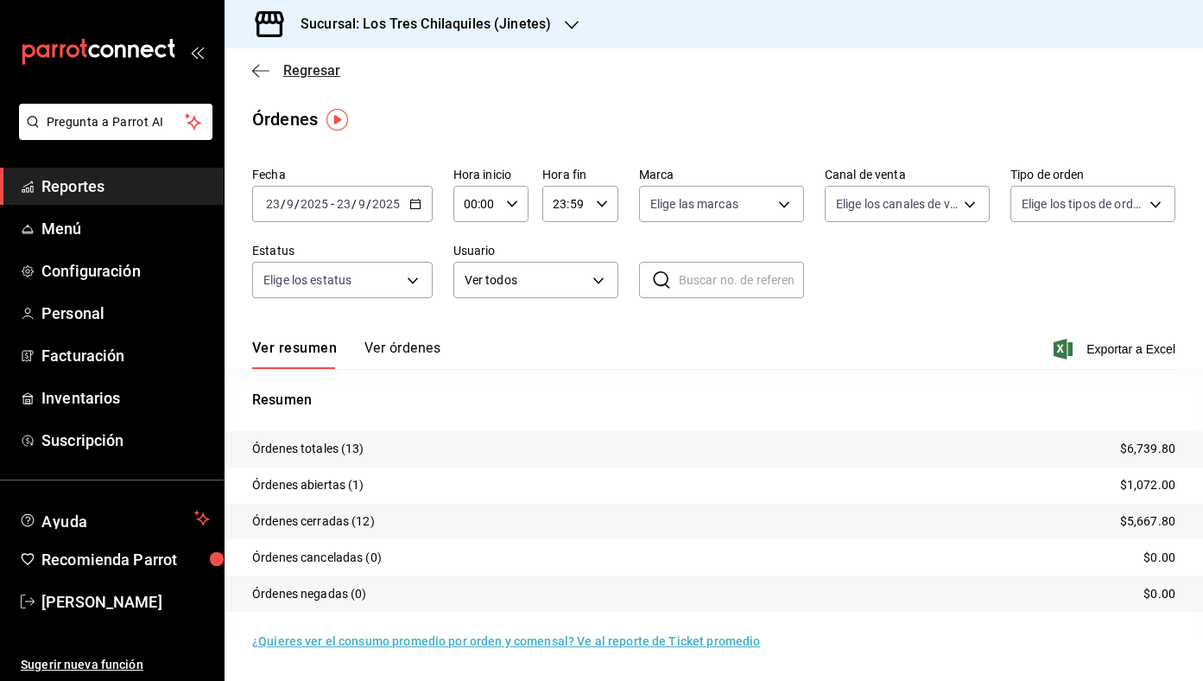
click at [331, 74] on span "Regresar" at bounding box center [311, 70] width 57 height 16
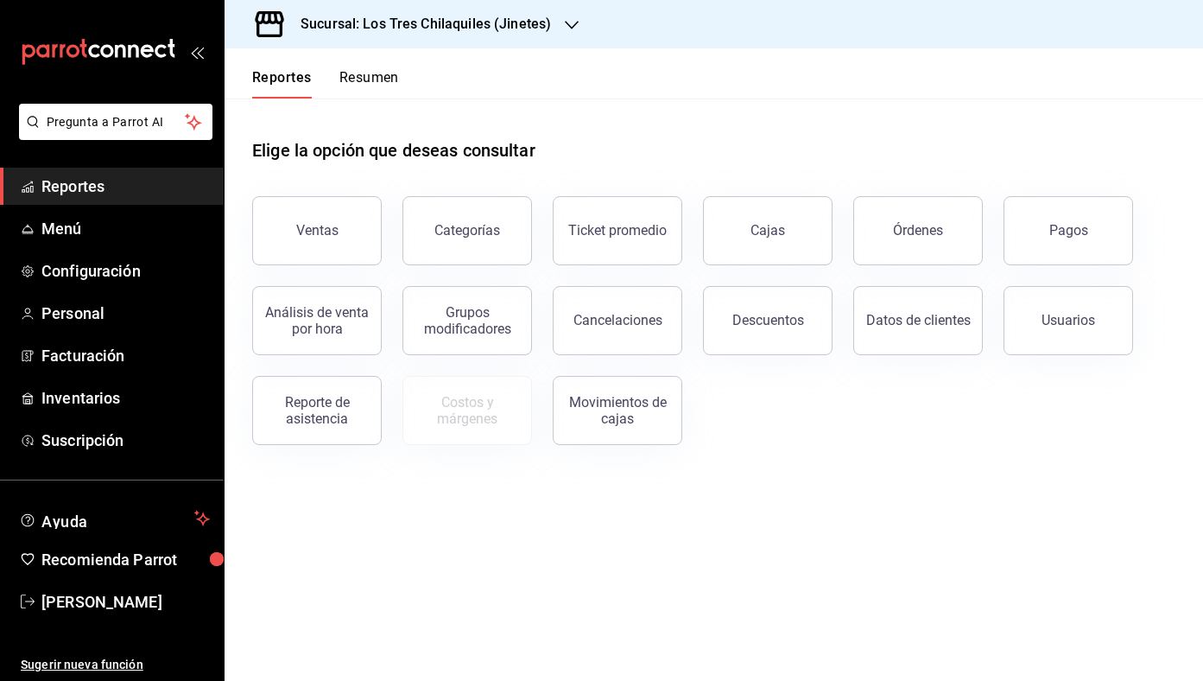
click at [357, 75] on button "Resumen" at bounding box center [369, 83] width 60 height 29
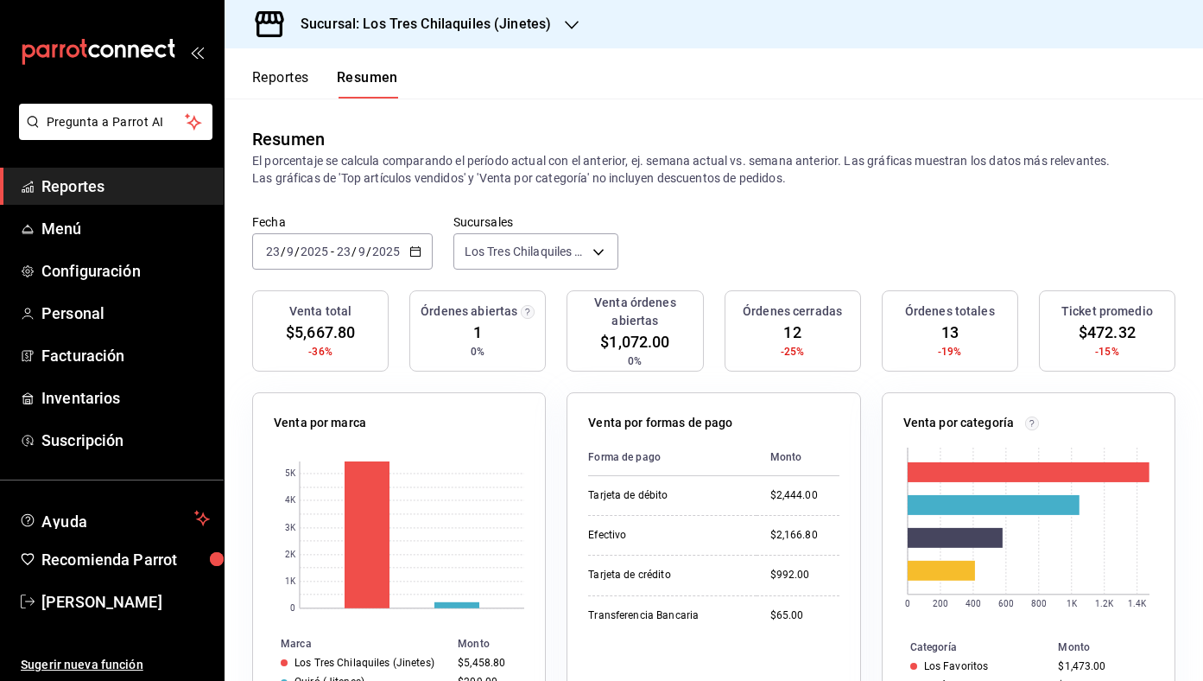
click at [287, 64] on div "Reportes Resumen" at bounding box center [312, 73] width 174 height 50
click at [287, 72] on button "Reportes" at bounding box center [280, 83] width 57 height 29
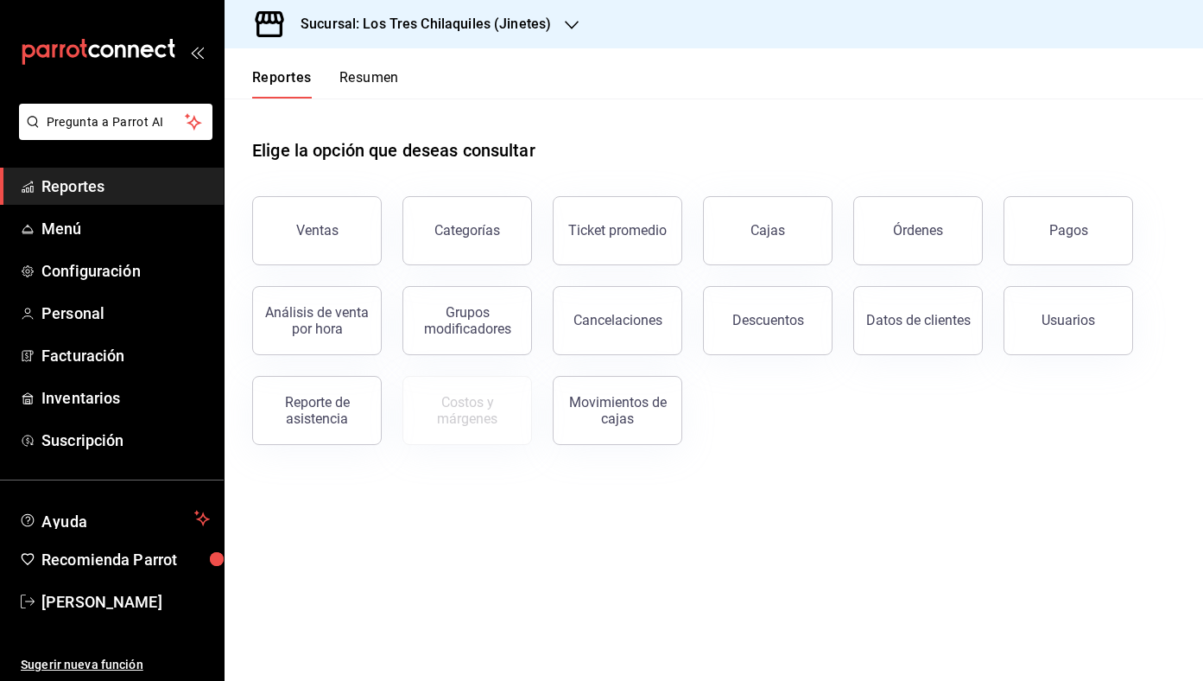
click at [360, 83] on button "Resumen" at bounding box center [369, 83] width 60 height 29
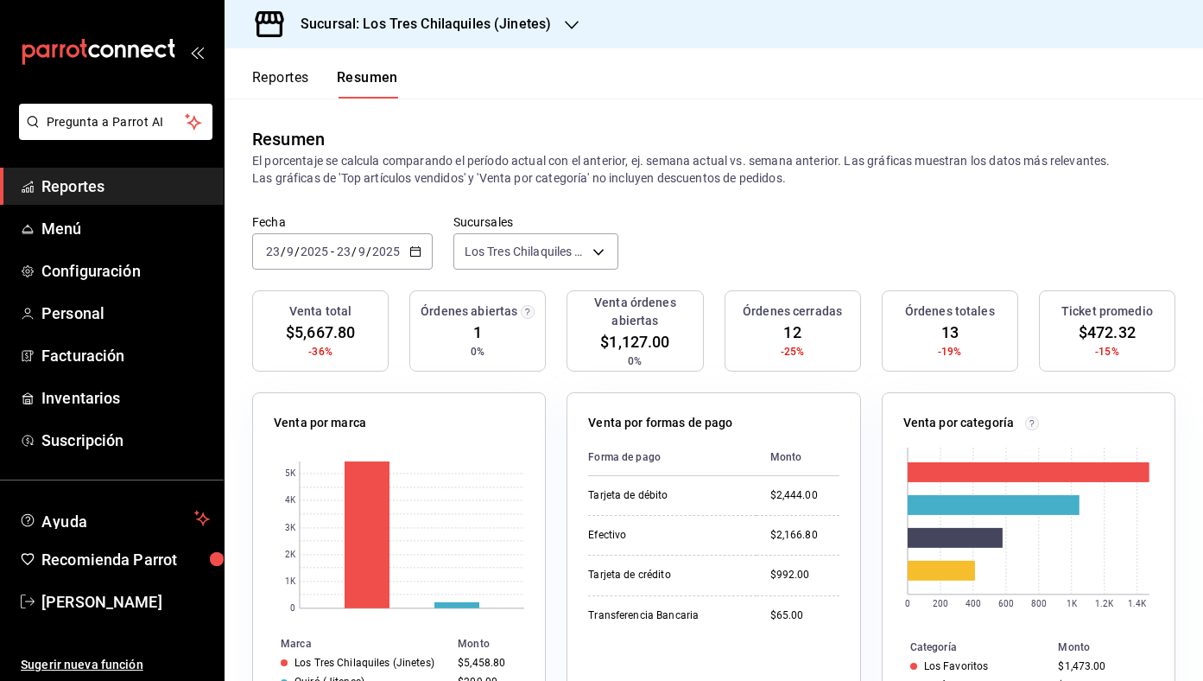
click at [298, 99] on div "Resumen El porcentaje se calcula comparando el período actual con el anterior, …" at bounding box center [714, 156] width 979 height 116
click at [295, 90] on button "Reportes" at bounding box center [280, 83] width 57 height 29
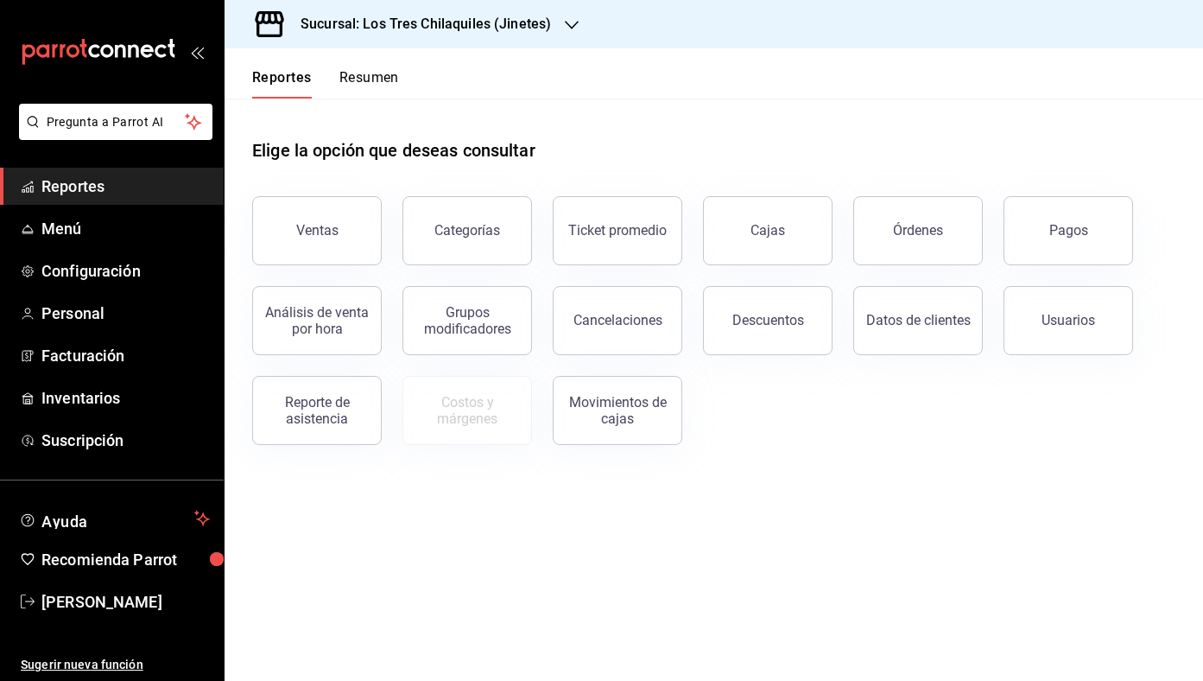
click at [380, 83] on button "Resumen" at bounding box center [369, 83] width 60 height 29
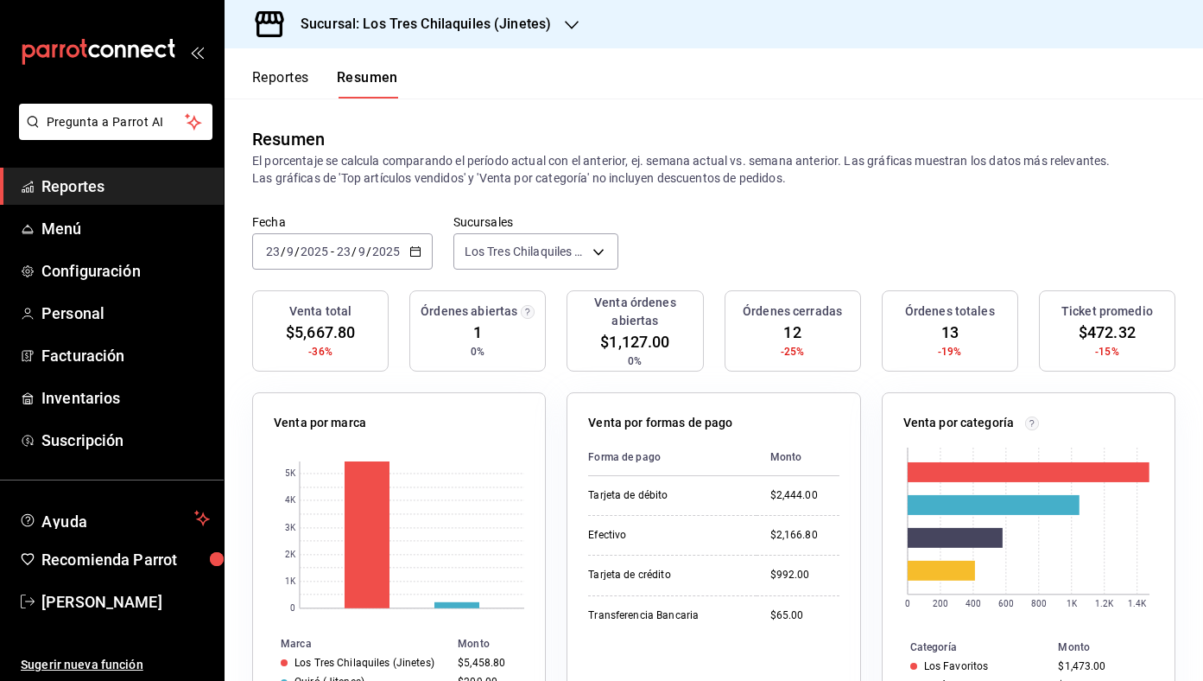
click at [284, 81] on button "Reportes" at bounding box center [280, 83] width 57 height 29
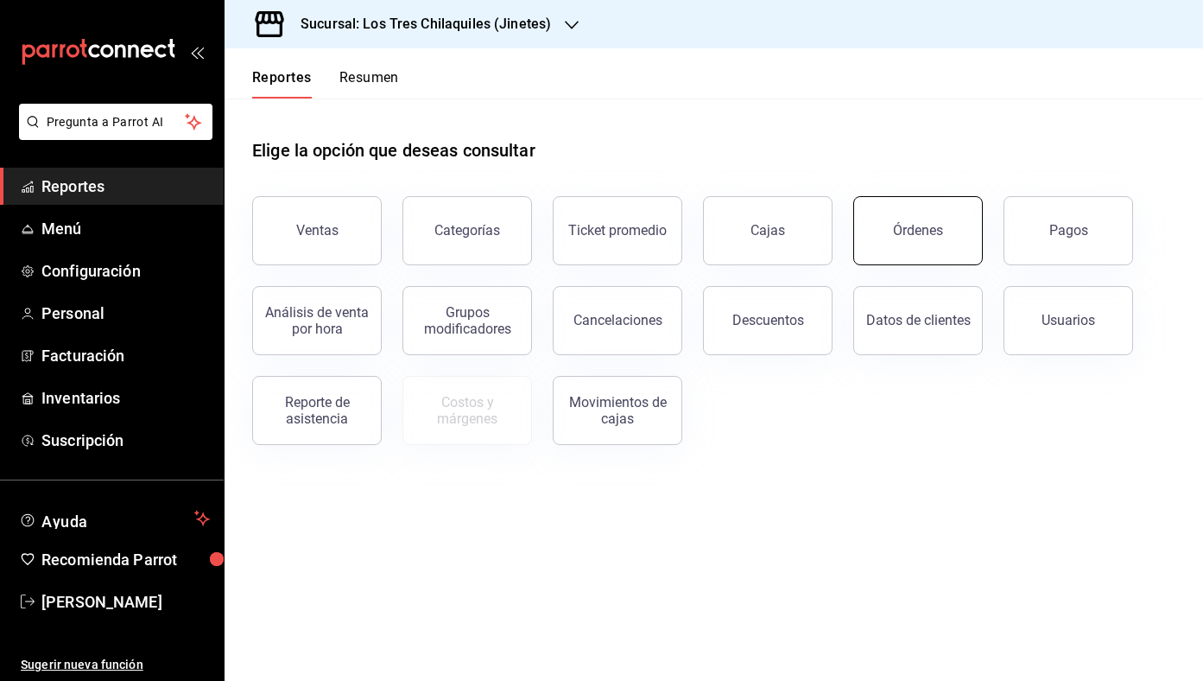
click at [934, 202] on button "Órdenes" at bounding box center [918, 230] width 130 height 69
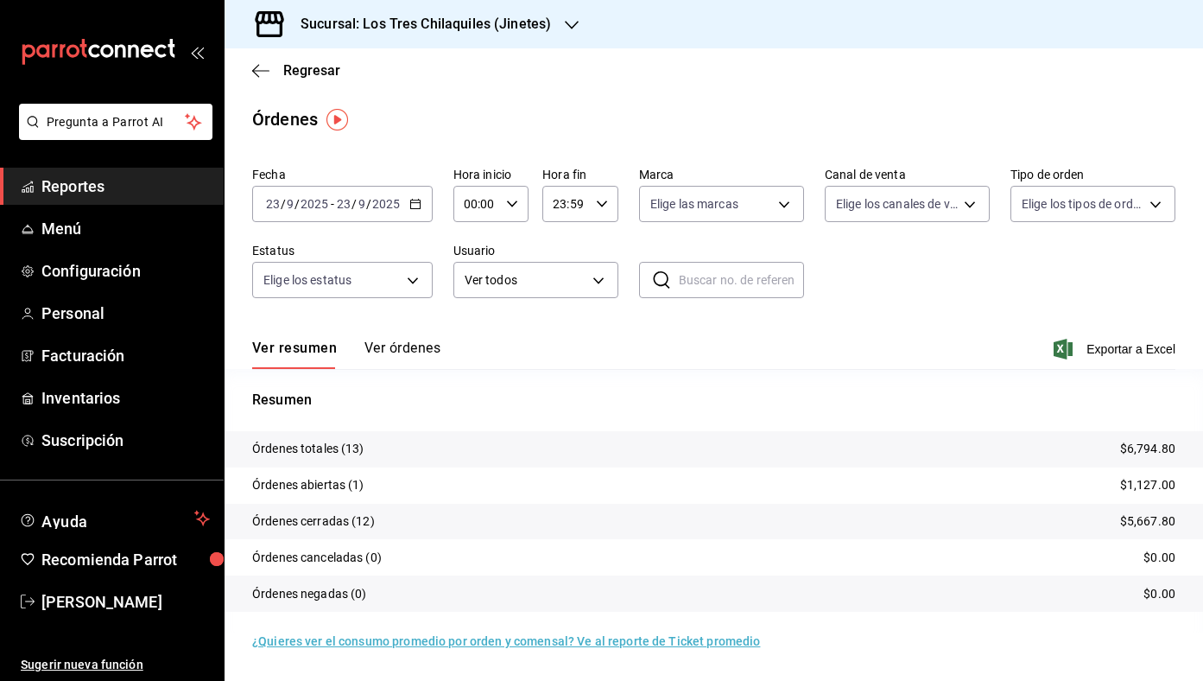
click at [416, 202] on \(Stroke\) "button" at bounding box center [415, 202] width 10 height 1
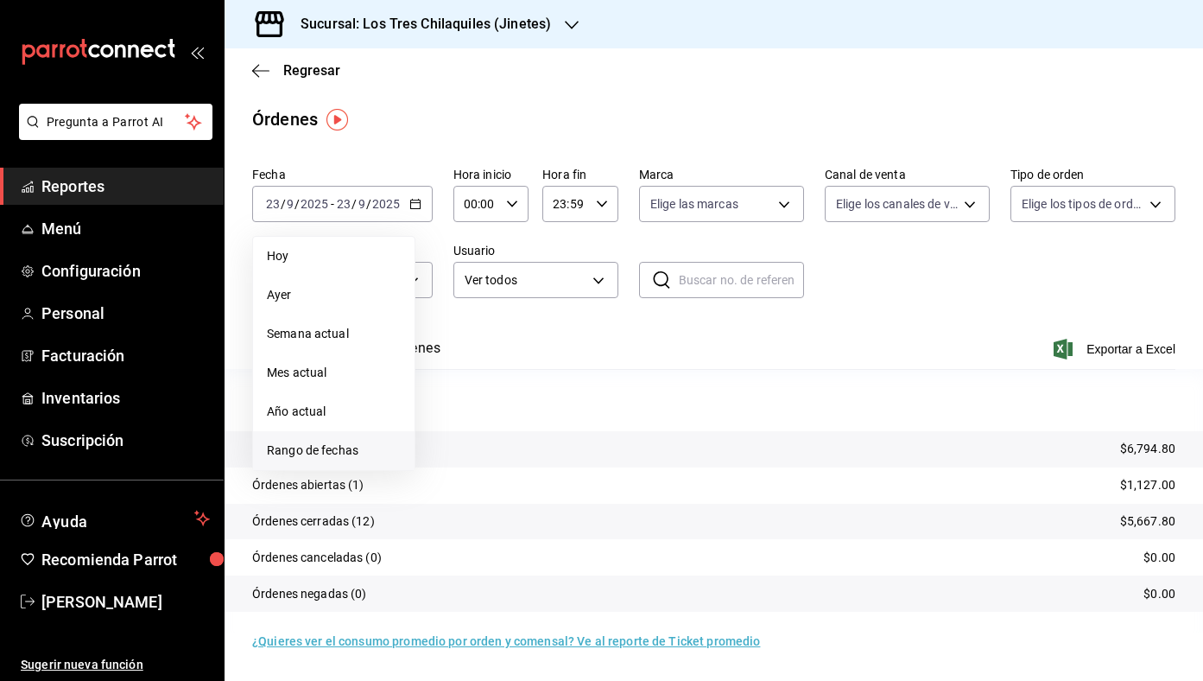
click at [366, 436] on li "Rango de fechas" at bounding box center [334, 450] width 162 height 39
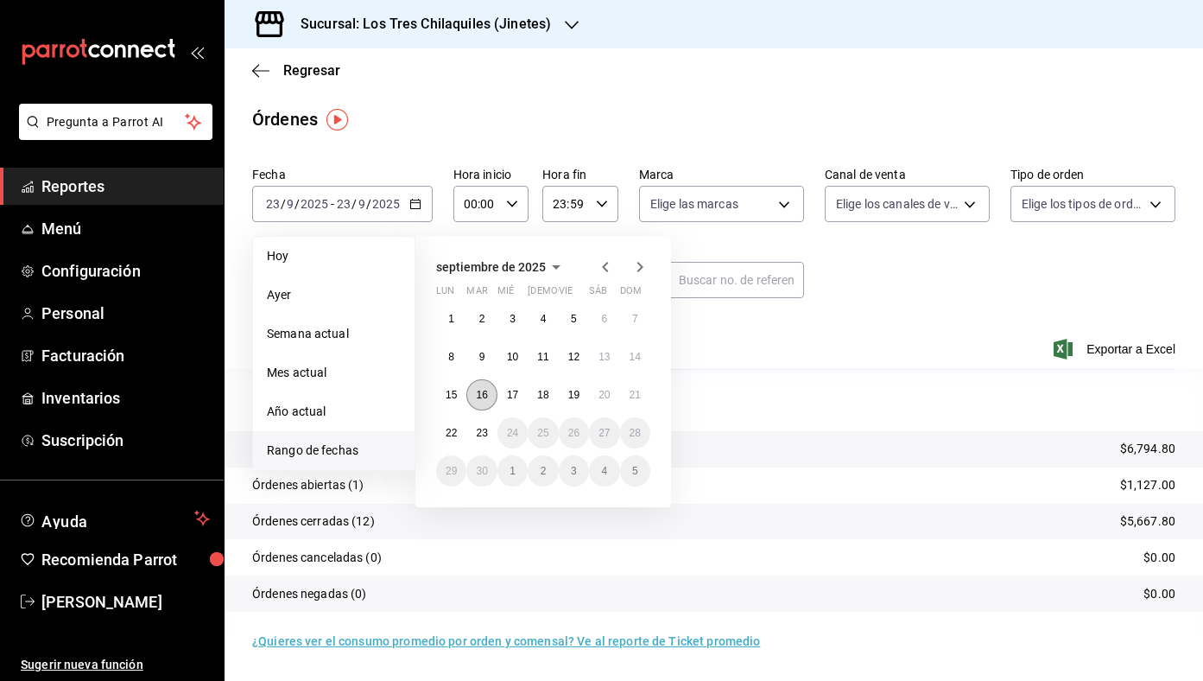
click at [491, 388] on button "16" at bounding box center [481, 394] width 30 height 31
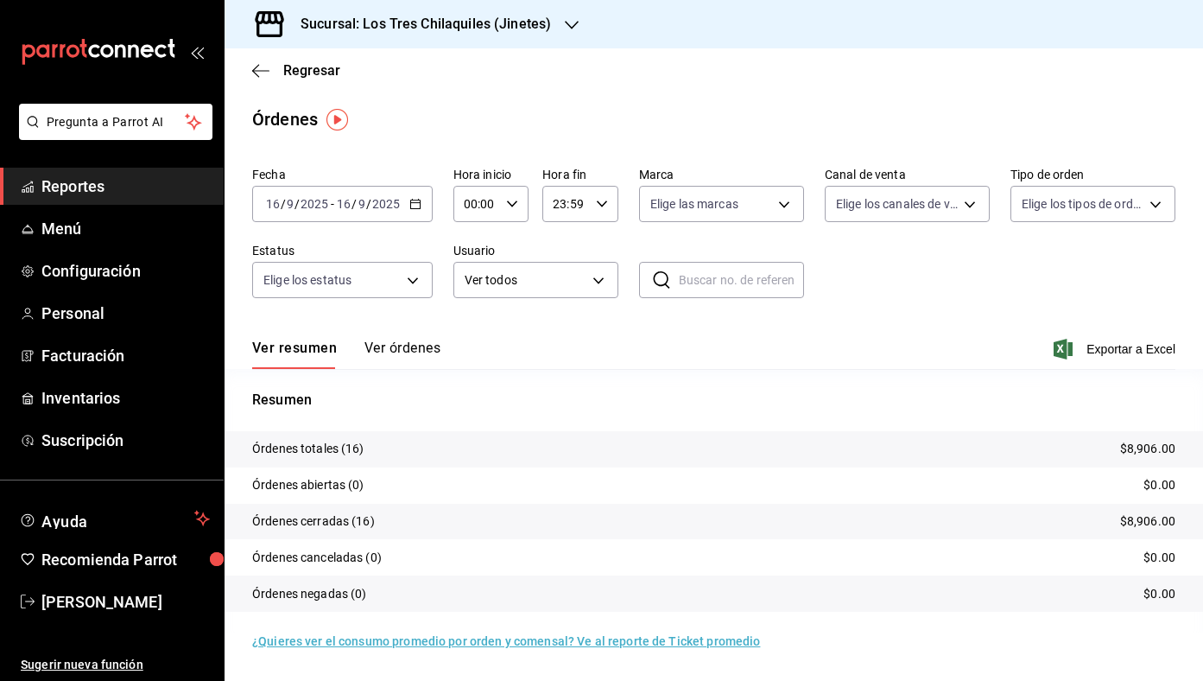
click at [415, 206] on icon "button" at bounding box center [415, 204] width 12 height 12
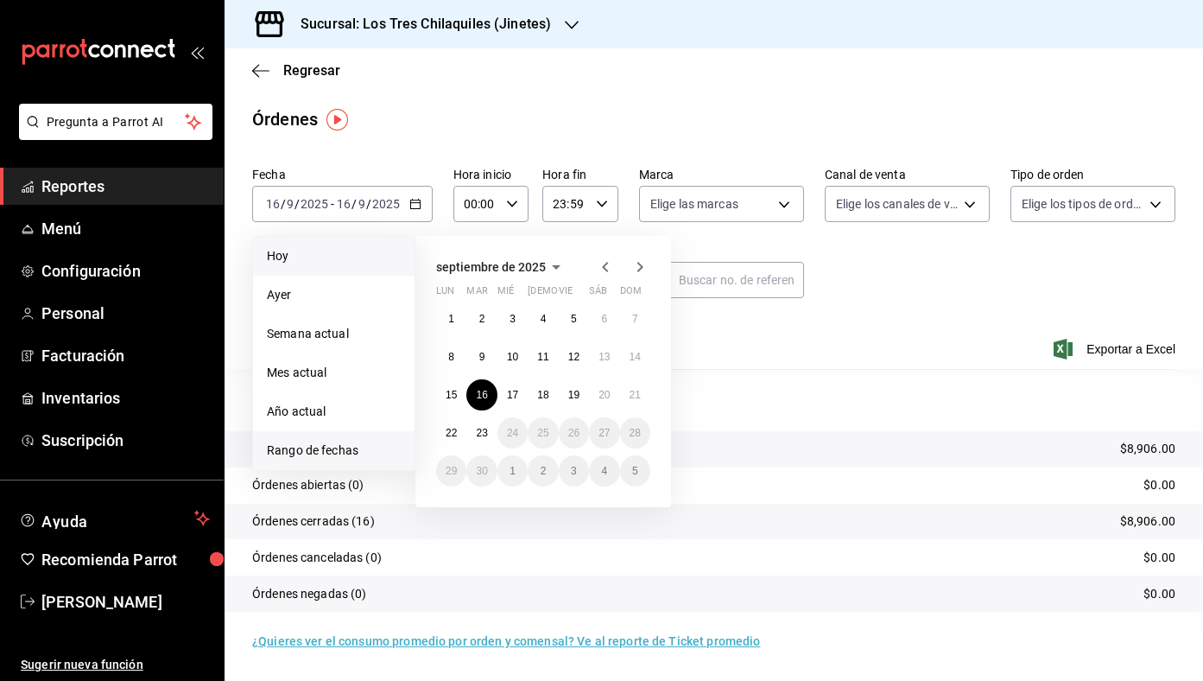
click at [349, 249] on span "Hoy" at bounding box center [334, 256] width 134 height 18
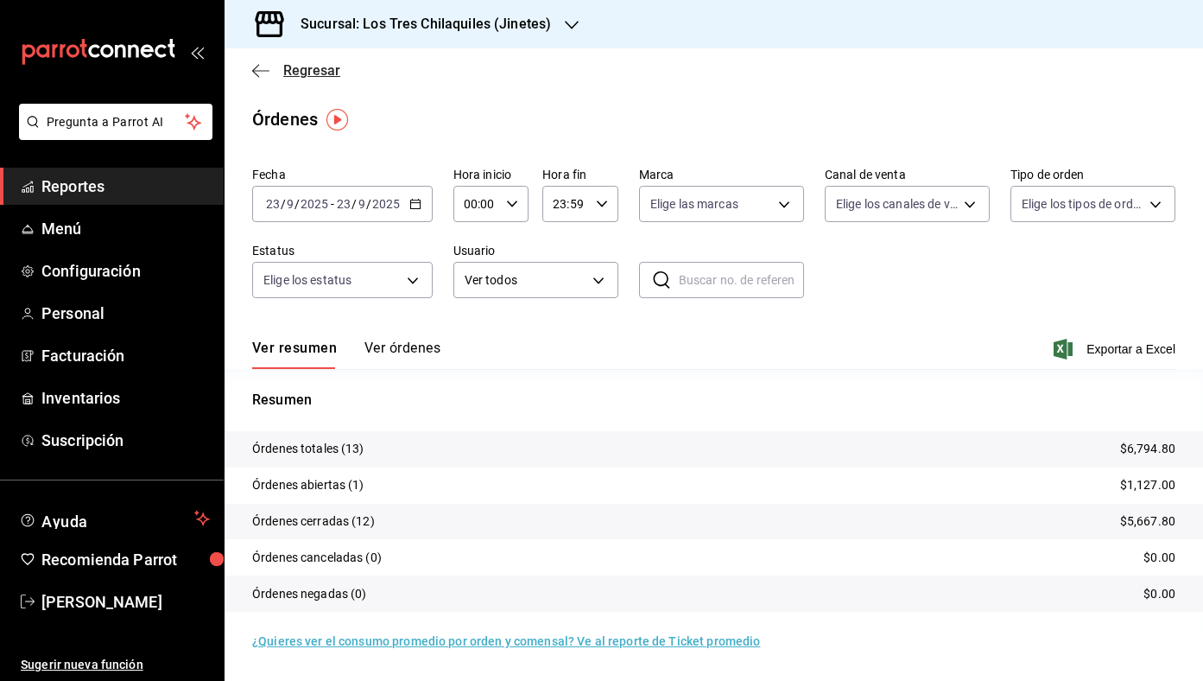
click at [309, 73] on span "Regresar" at bounding box center [311, 70] width 57 height 16
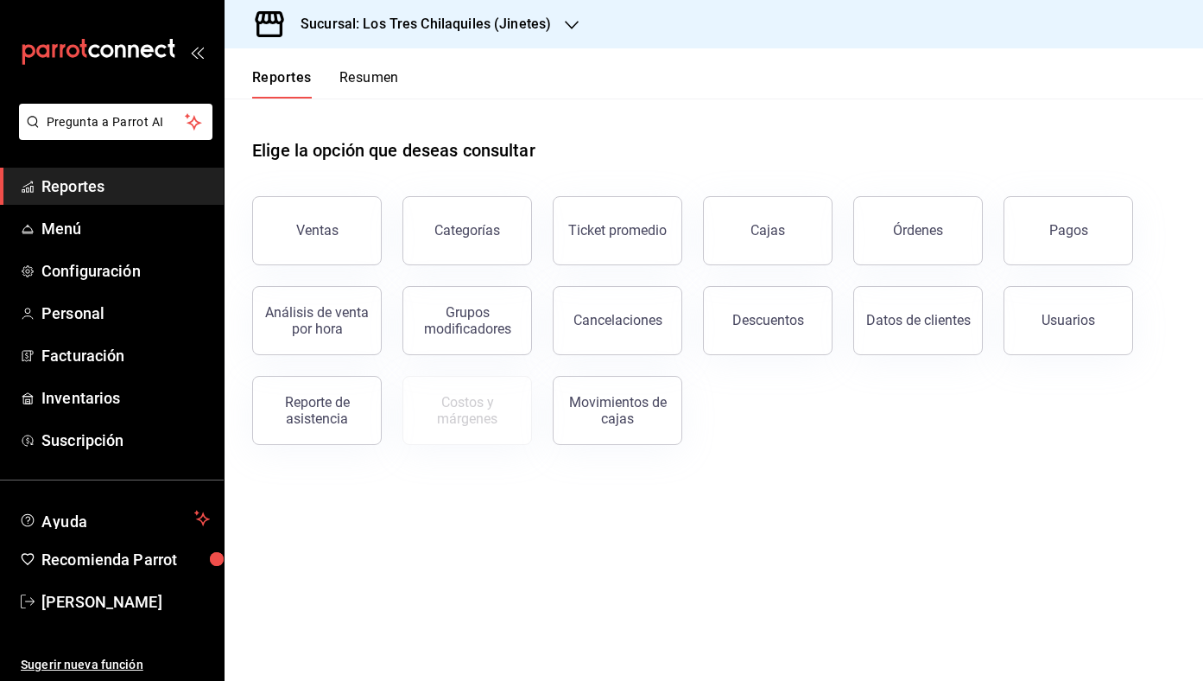
click at [372, 79] on button "Resumen" at bounding box center [369, 83] width 60 height 29
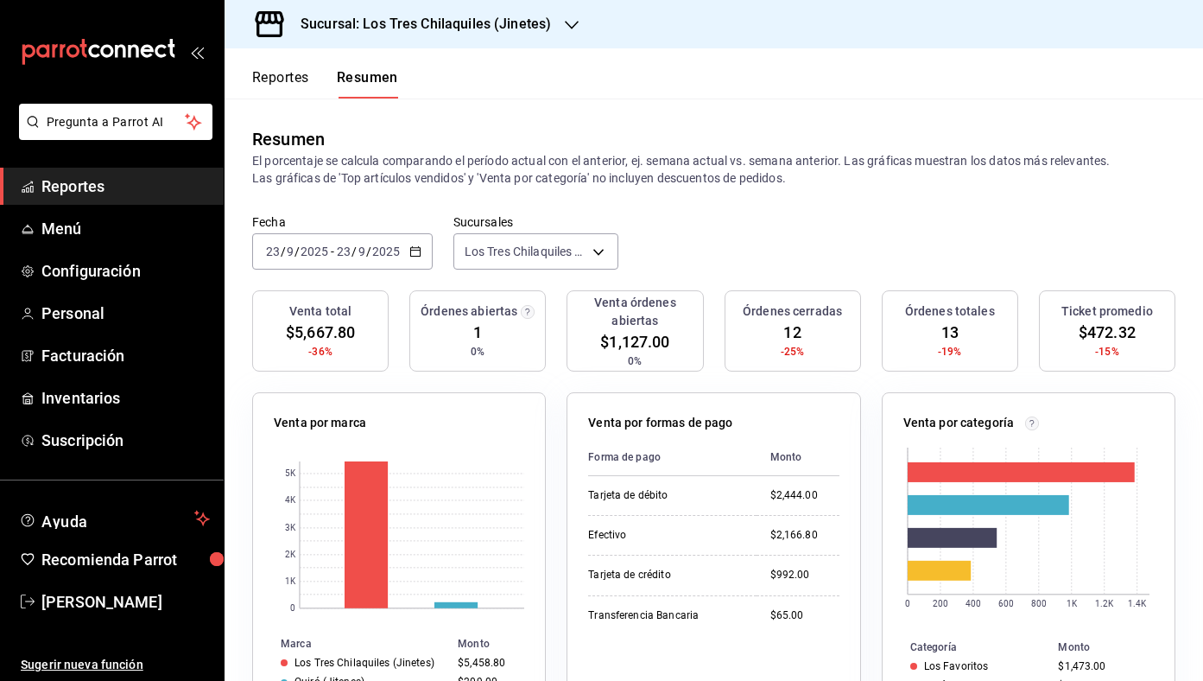
click at [418, 253] on \(Stroke\) "button" at bounding box center [415, 252] width 10 height 10
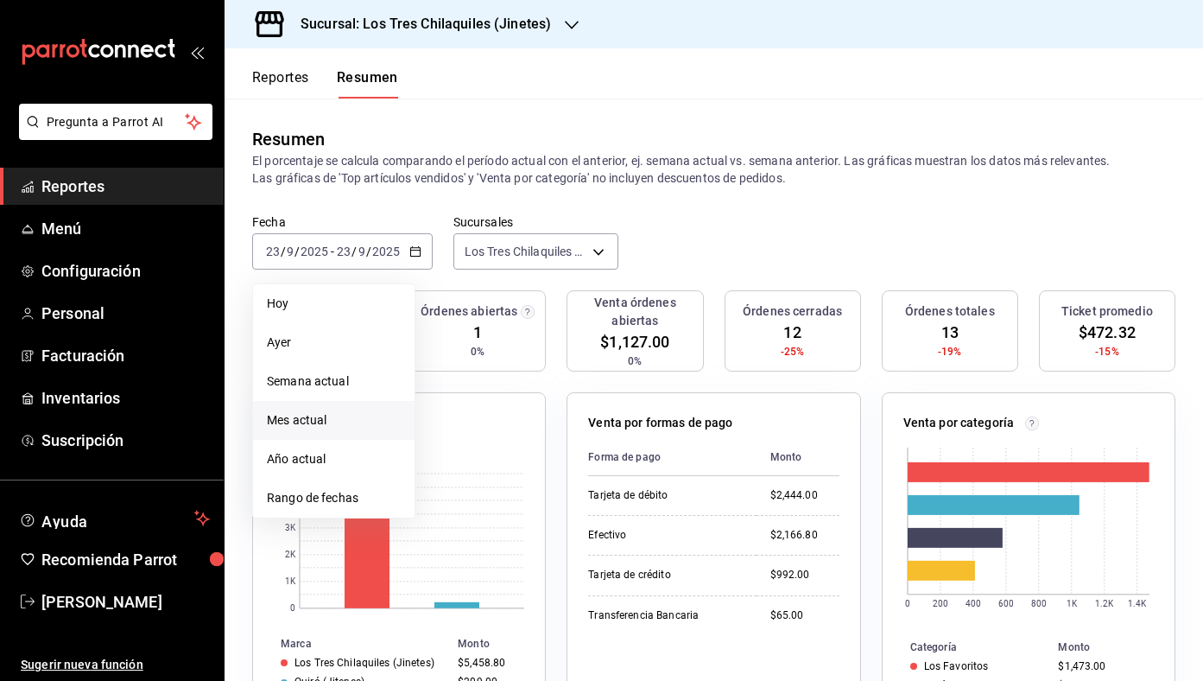
click at [369, 402] on li "Mes actual" at bounding box center [334, 420] width 162 height 39
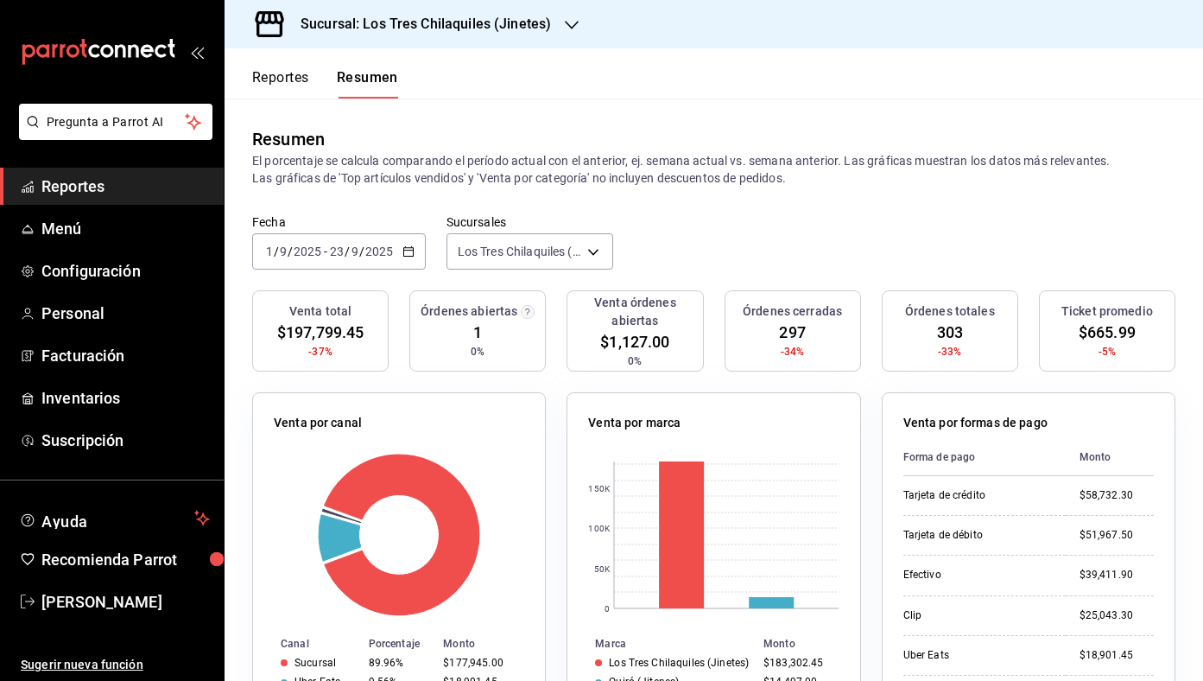
click at [290, 79] on button "Reportes" at bounding box center [280, 83] width 57 height 29
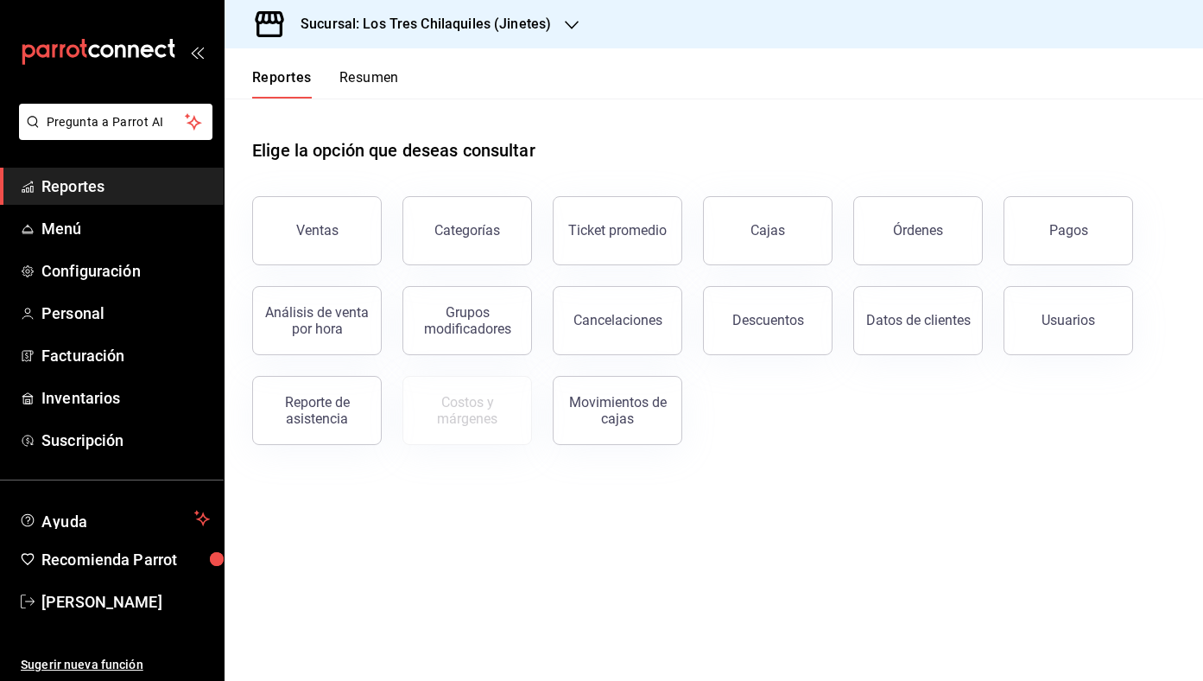
click at [377, 74] on button "Resumen" at bounding box center [369, 83] width 60 height 29
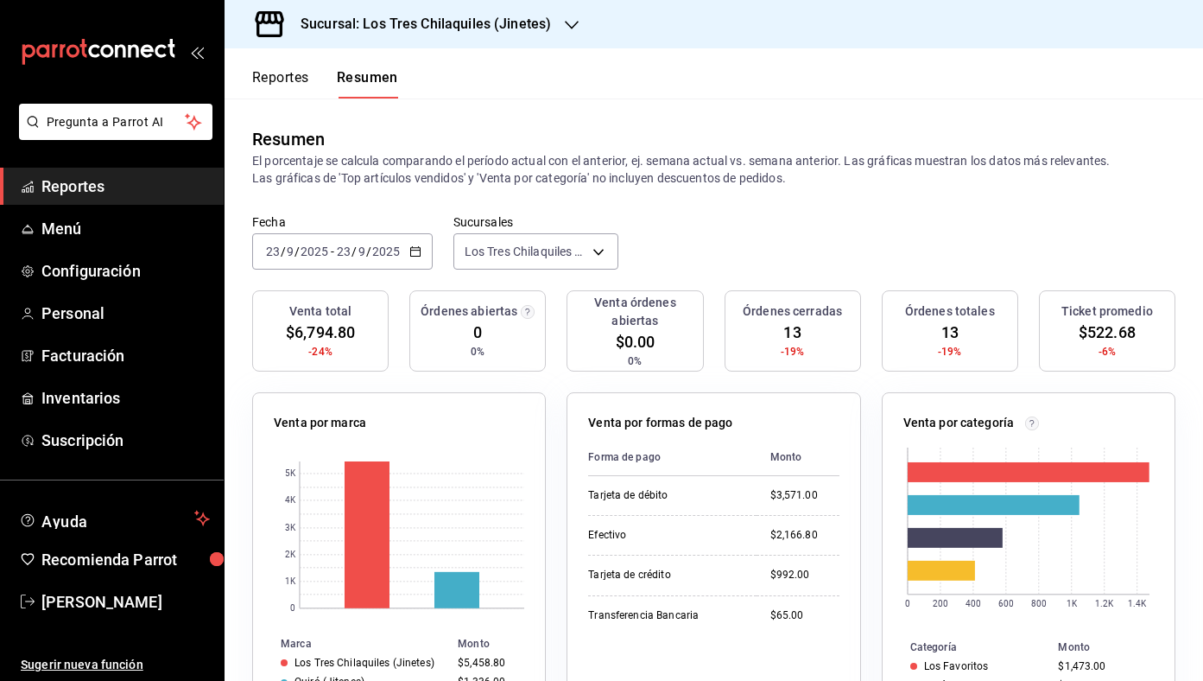
click at [417, 245] on icon "button" at bounding box center [415, 251] width 12 height 12
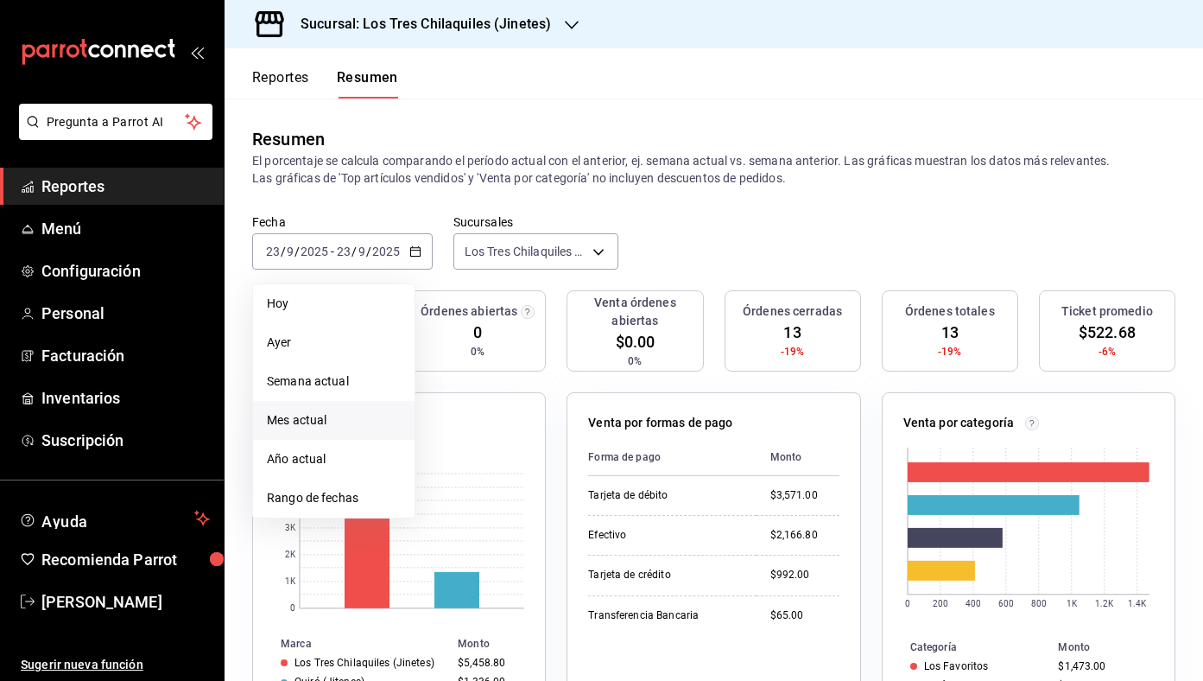
click at [364, 409] on li "Mes actual" at bounding box center [334, 420] width 162 height 39
